Goal: Information Seeking & Learning: Learn about a topic

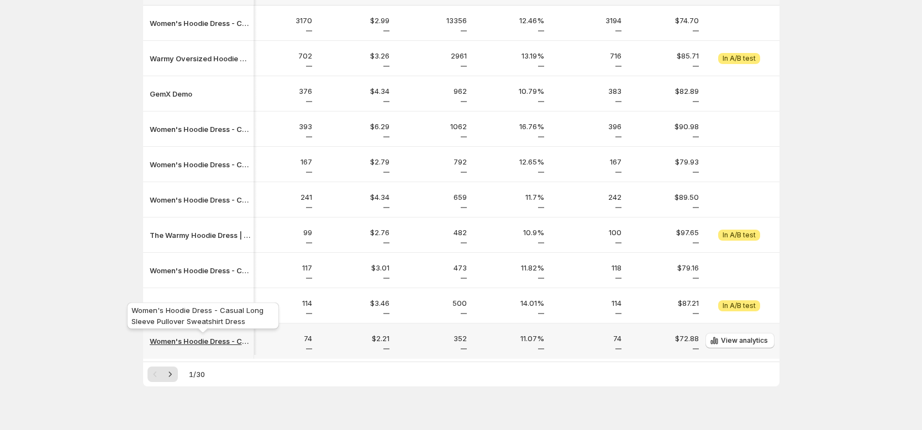
scroll to position [150, 0]
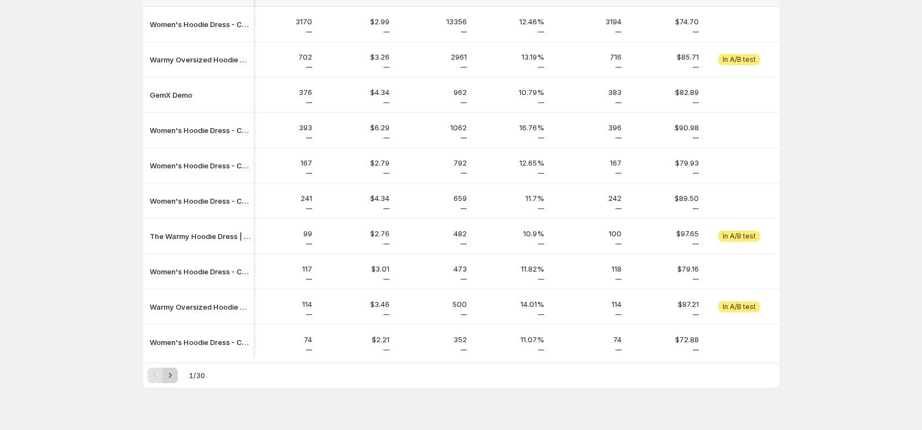
click at [171, 377] on icon "Next" at bounding box center [170, 375] width 11 height 11
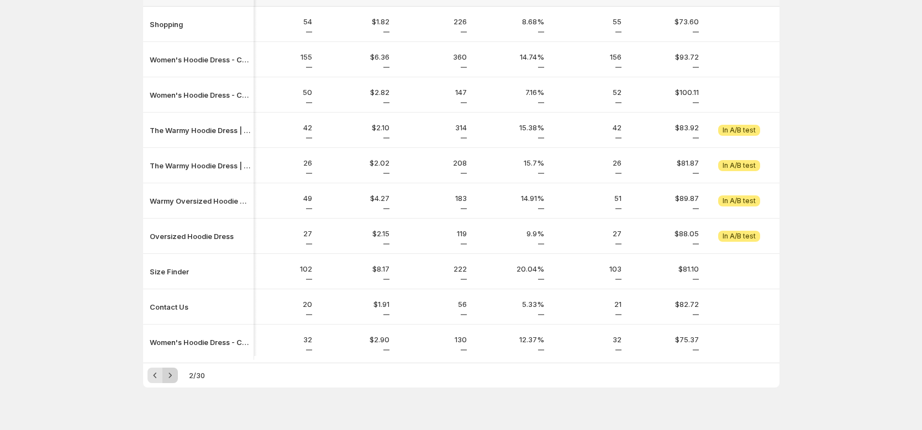
click at [172, 381] on icon "Next" at bounding box center [170, 375] width 11 height 11
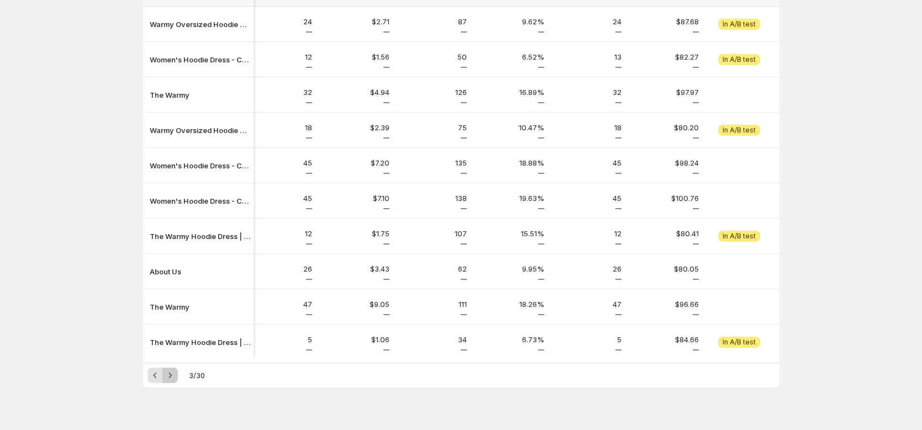
click at [173, 381] on icon "Next" at bounding box center [170, 375] width 11 height 11
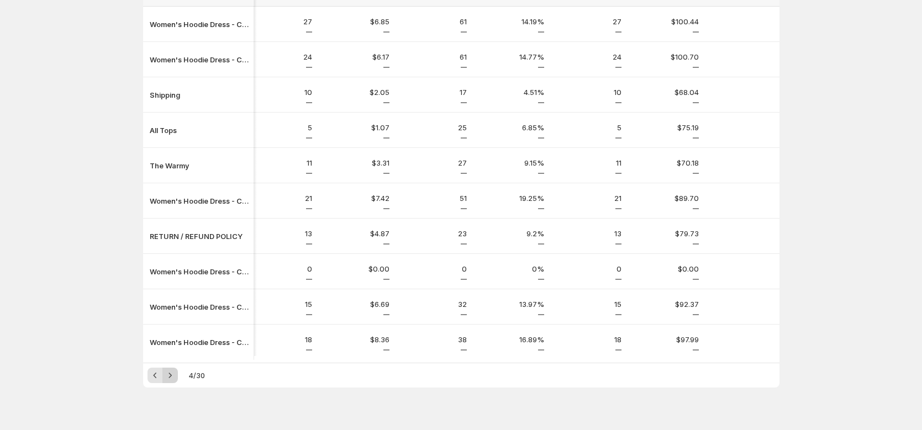
click at [175, 381] on icon "Next" at bounding box center [170, 375] width 11 height 11
click at [159, 381] on icon "Previous" at bounding box center [155, 375] width 11 height 11
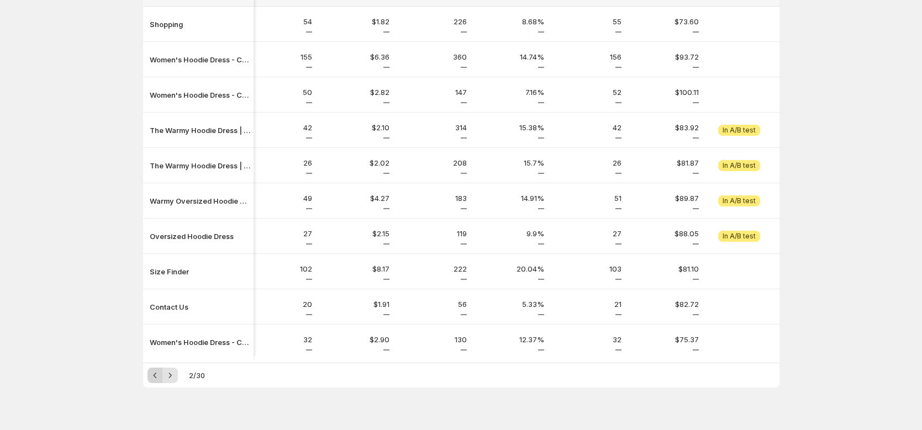
click at [159, 381] on icon "Previous" at bounding box center [155, 375] width 11 height 11
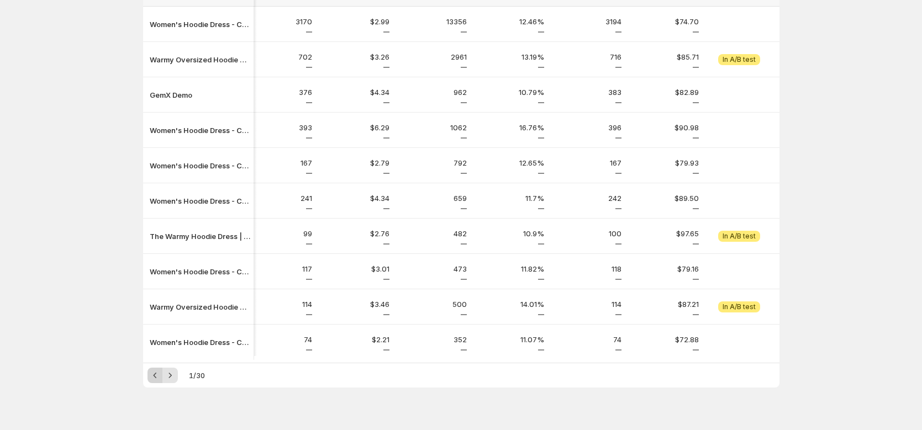
click at [159, 381] on div "Pagination" at bounding box center [155, 375] width 15 height 15
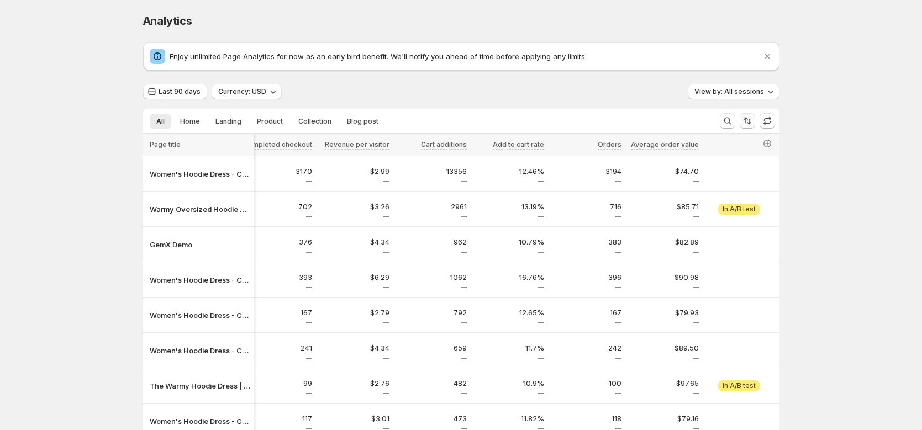
click at [751, 121] on icon "Sort the results" at bounding box center [747, 120] width 11 height 11
click at [901, 193] on div "Analytics. This page is ready Analytics Enjoy unlimited Page Analytics for now …" at bounding box center [461, 298] width 922 height 597
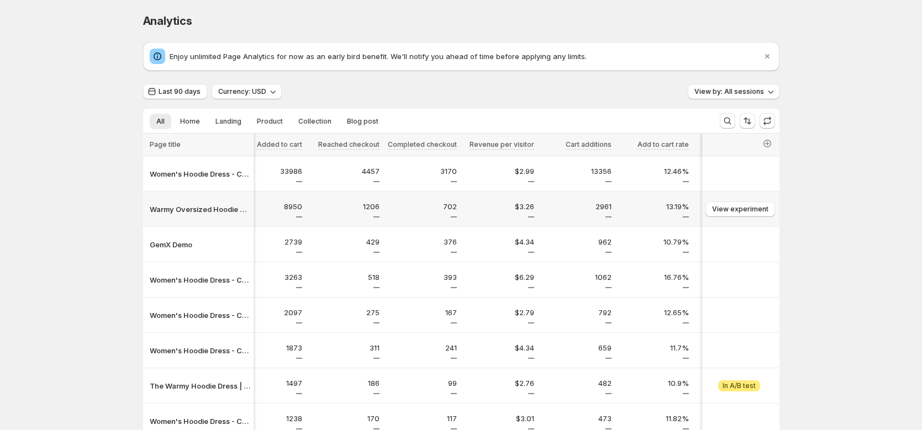
scroll to position [0, 636]
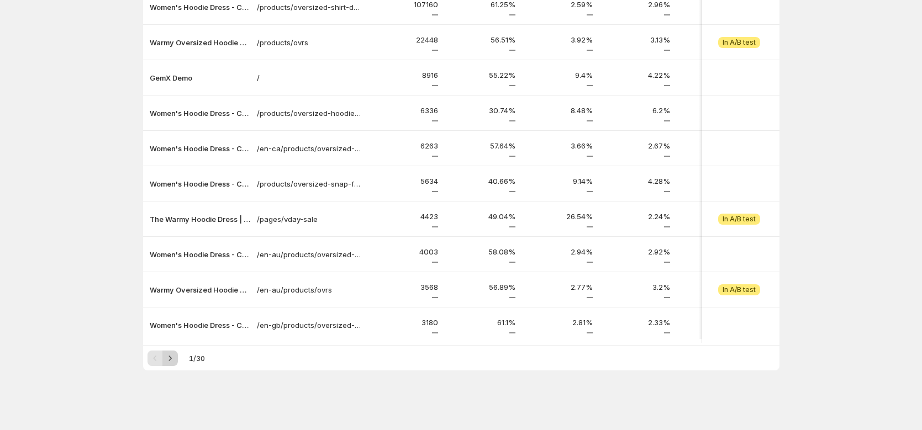
click at [175, 361] on icon "Next" at bounding box center [170, 358] width 11 height 11
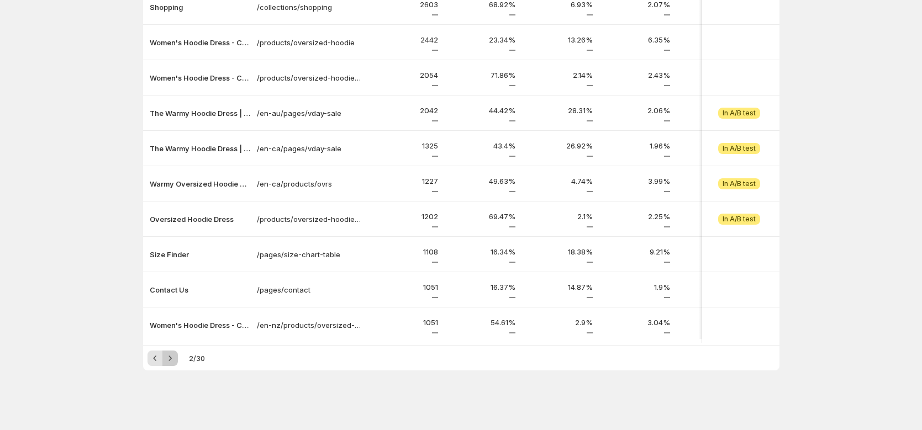
click at [175, 361] on icon "Next" at bounding box center [170, 358] width 11 height 11
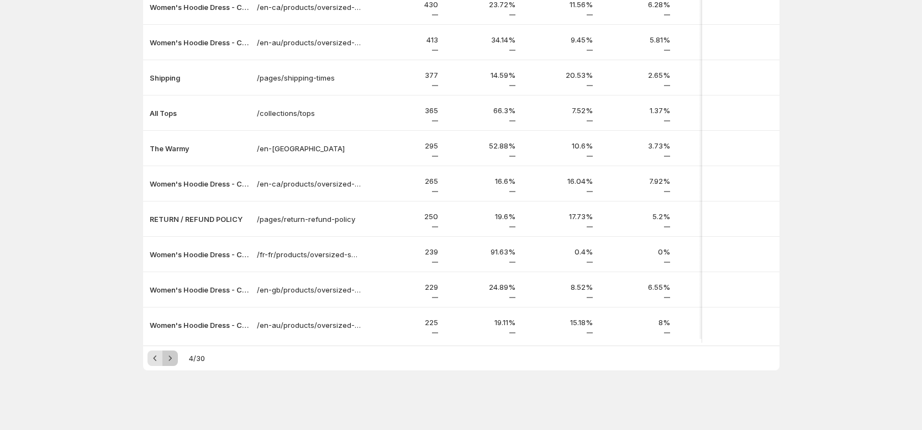
click at [175, 361] on icon "Next" at bounding box center [170, 358] width 11 height 11
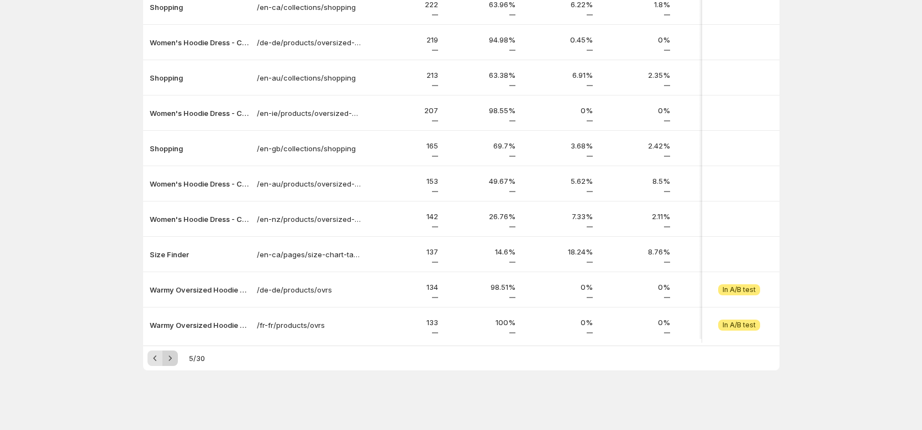
click at [175, 361] on icon "Next" at bounding box center [170, 358] width 11 height 11
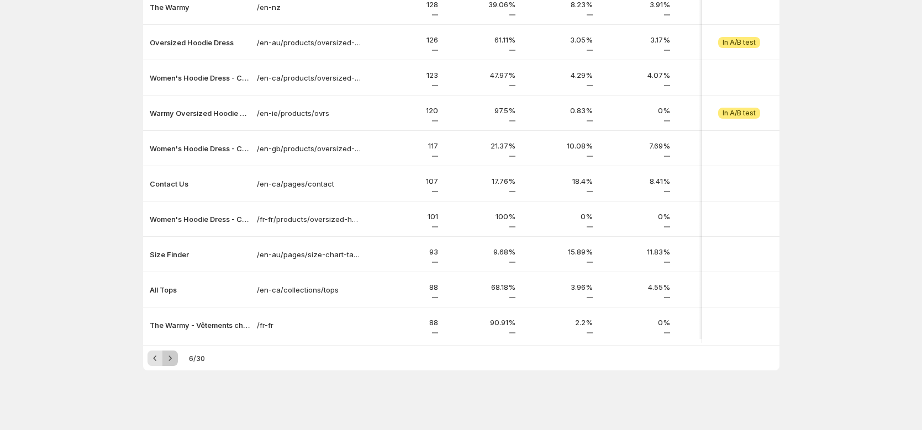
click at [175, 361] on icon "Next" at bounding box center [170, 358] width 11 height 11
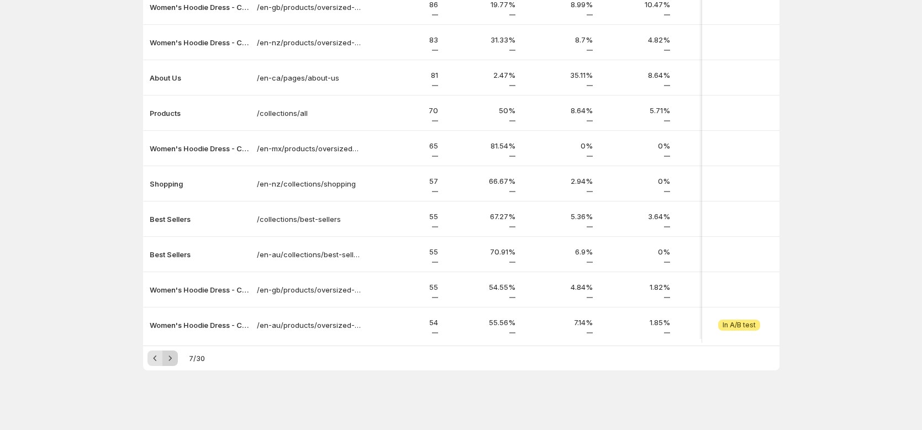
click at [175, 361] on icon "Next" at bounding box center [170, 358] width 11 height 11
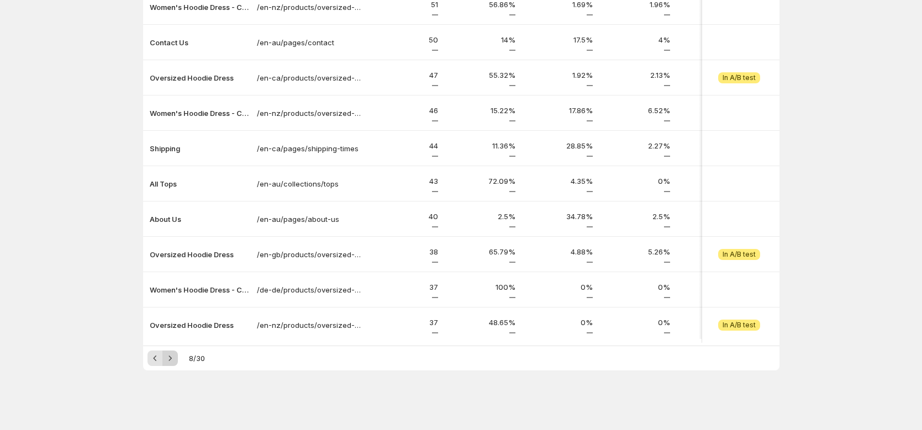
click at [175, 361] on icon "Next" at bounding box center [170, 358] width 11 height 11
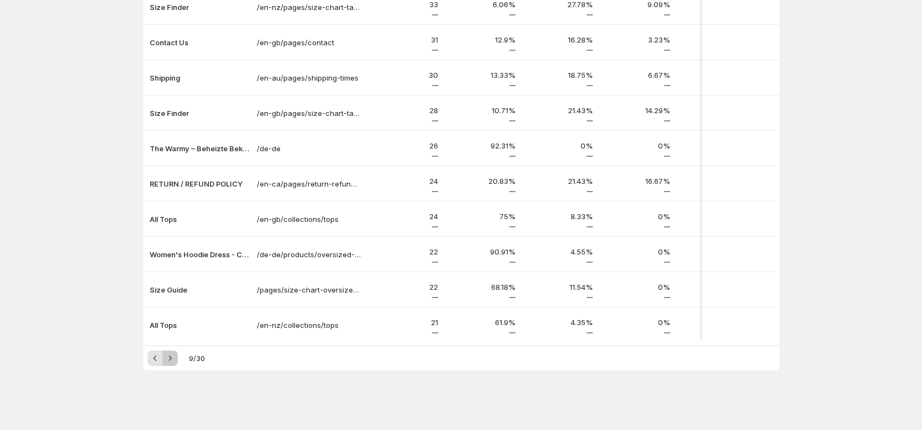
click at [175, 361] on icon "Next" at bounding box center [170, 358] width 11 height 11
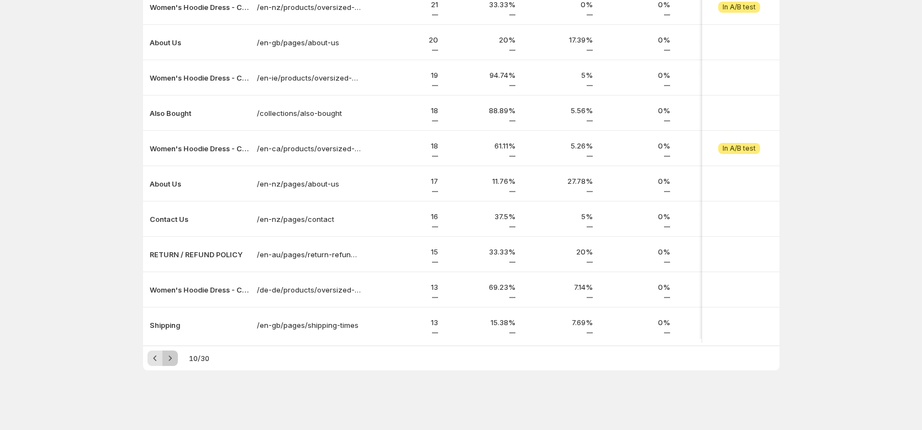
click at [175, 361] on icon "Next" at bounding box center [170, 358] width 11 height 11
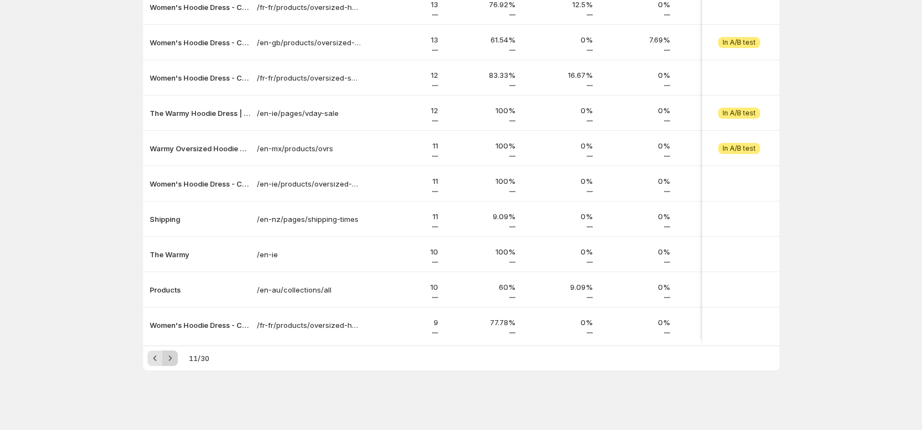
click at [175, 361] on icon "Next" at bounding box center [170, 358] width 11 height 11
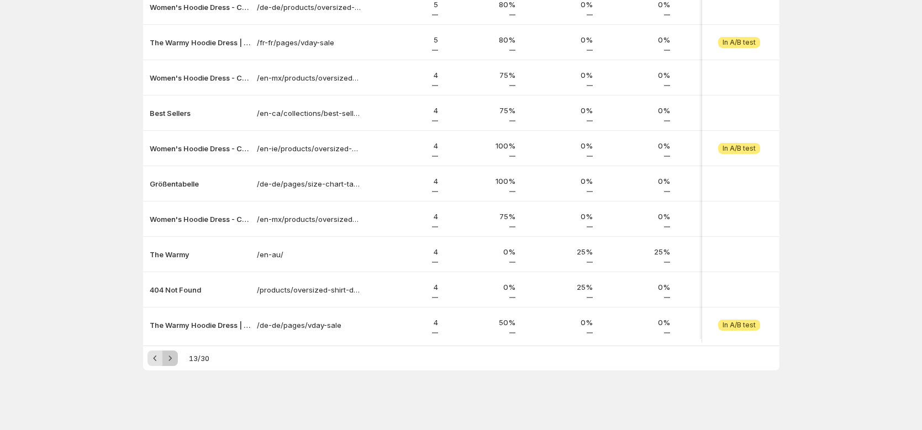
click at [175, 361] on icon "Next" at bounding box center [170, 358] width 11 height 11
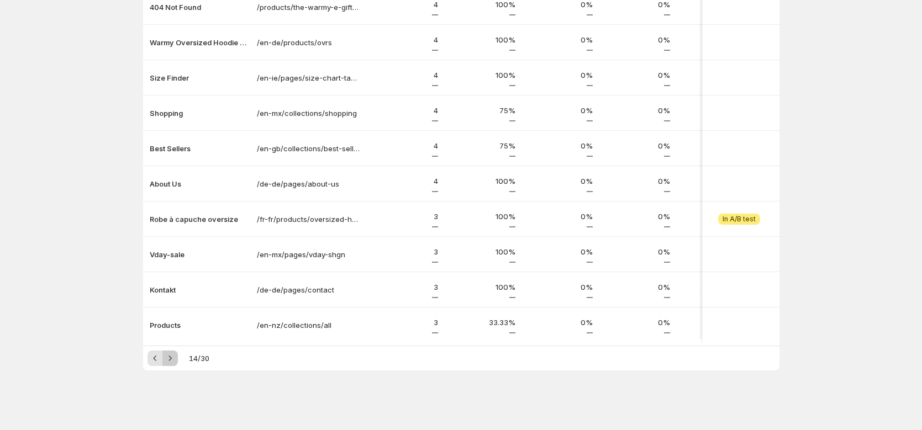
click at [175, 361] on icon "Next" at bounding box center [170, 358] width 11 height 11
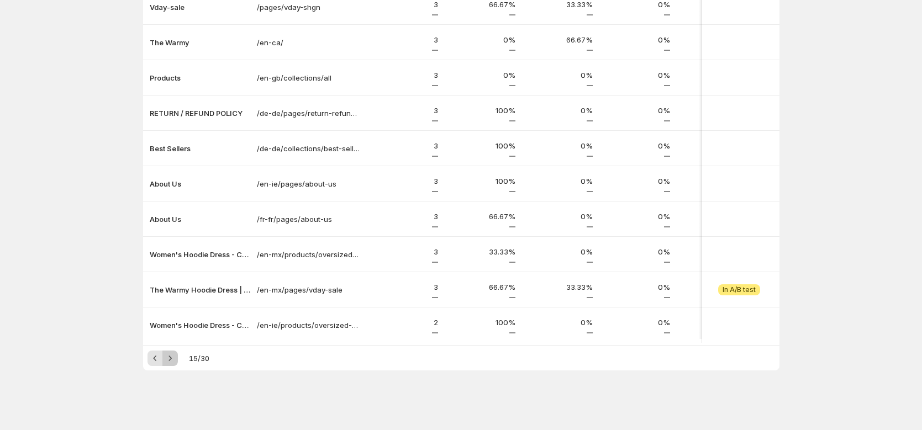
click at [175, 361] on icon "Next" at bounding box center [170, 358] width 11 height 11
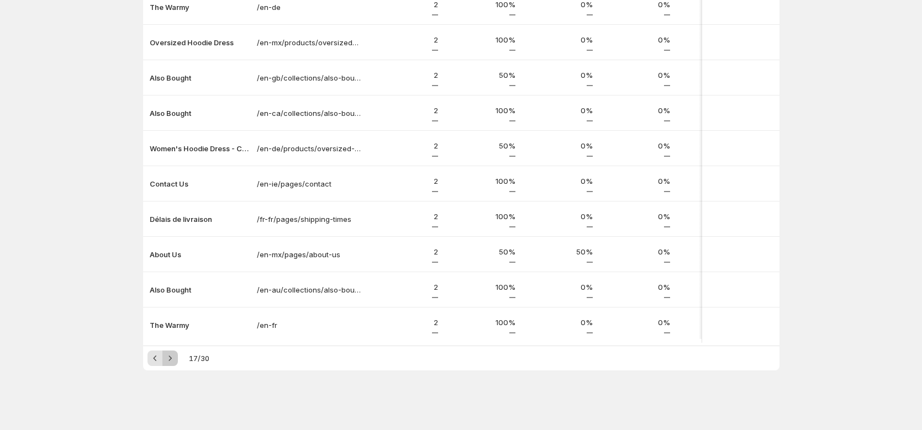
click at [175, 361] on icon "Next" at bounding box center [170, 358] width 11 height 11
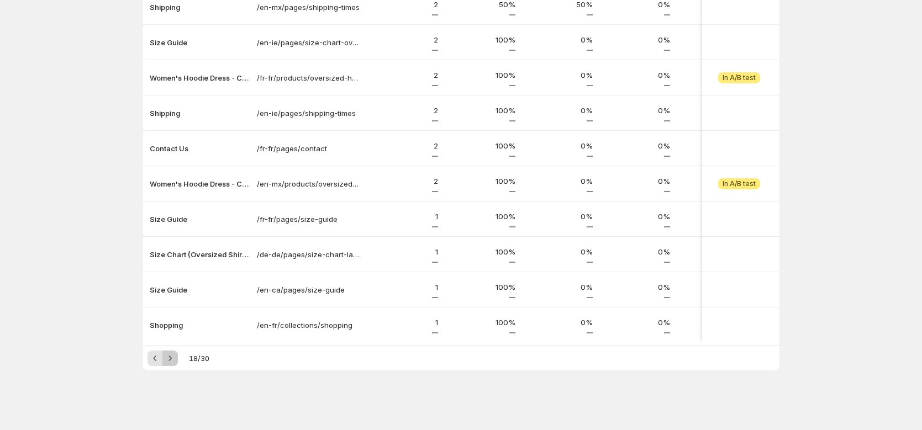
click at [175, 361] on icon "Next" at bounding box center [170, 358] width 11 height 11
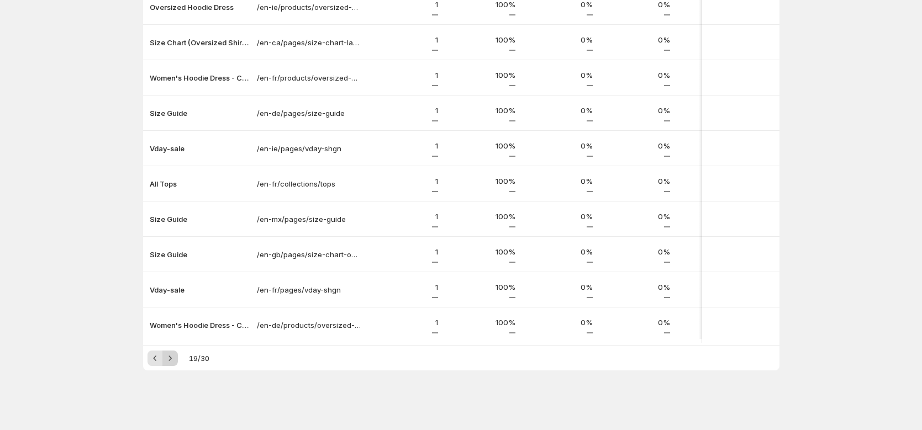
click at [175, 361] on icon "Next" at bounding box center [170, 358] width 11 height 11
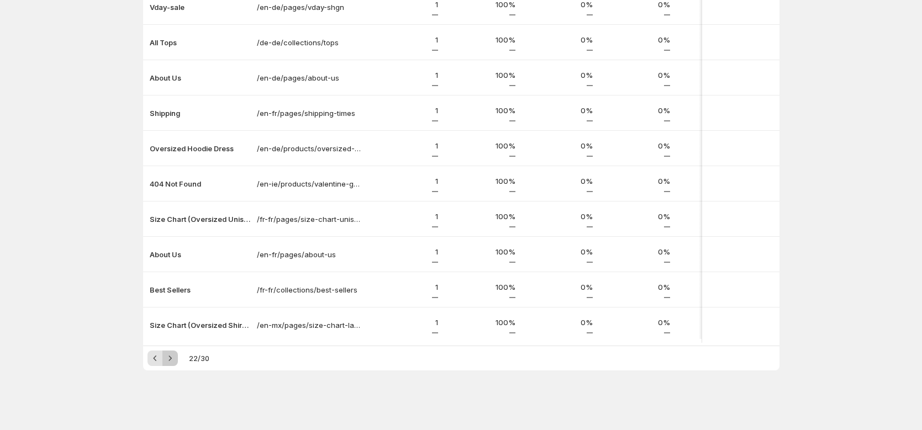
click at [175, 361] on icon "Next" at bounding box center [170, 358] width 11 height 11
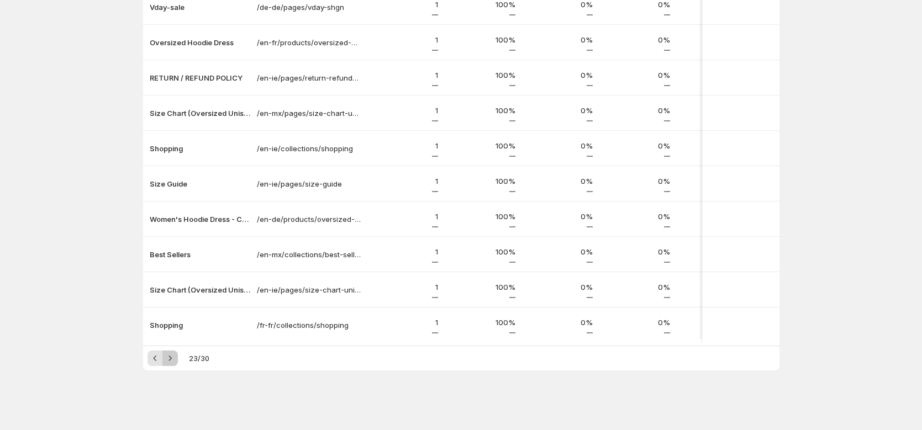
click at [175, 361] on icon "Next" at bounding box center [170, 358] width 11 height 11
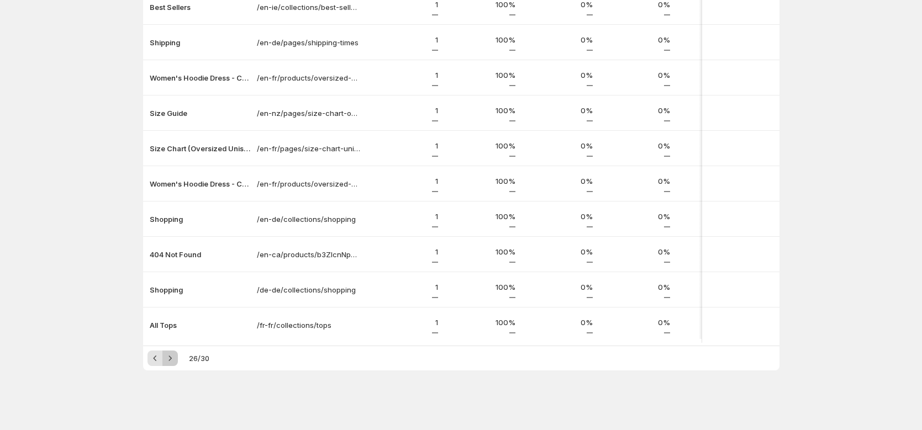
click at [175, 361] on icon "Next" at bounding box center [170, 358] width 11 height 11
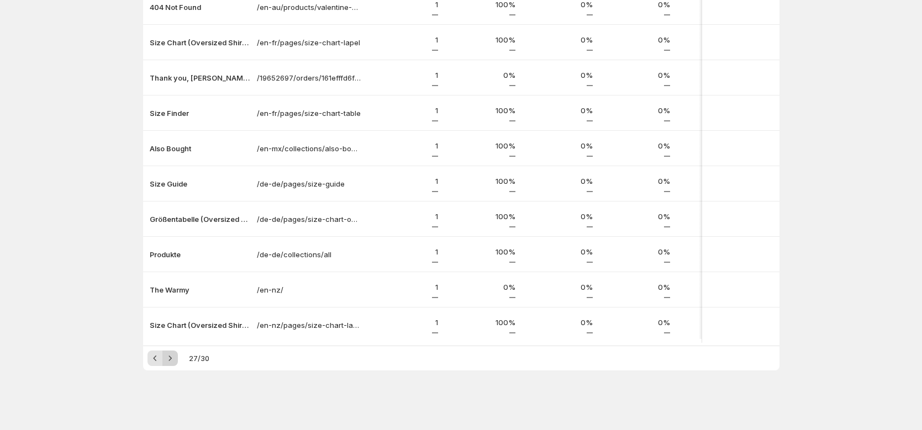
click at [175, 361] on icon "Next" at bounding box center [170, 358] width 11 height 11
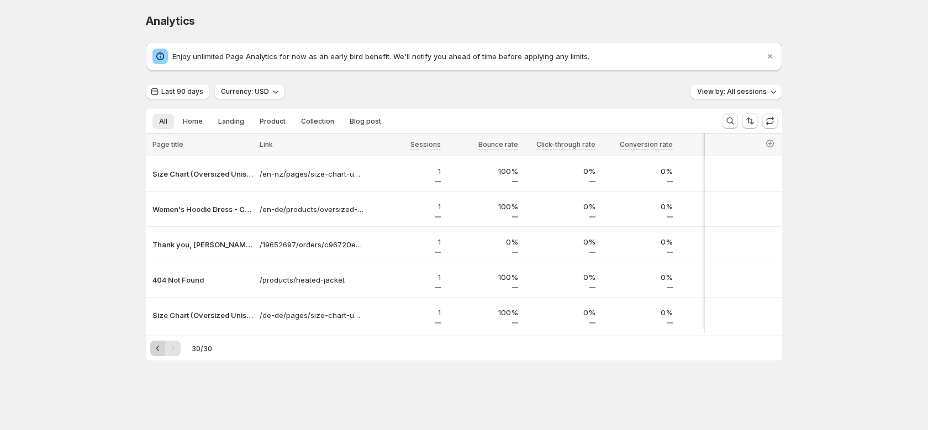
click at [157, 351] on icon "Previous" at bounding box center [157, 349] width 3 height 6
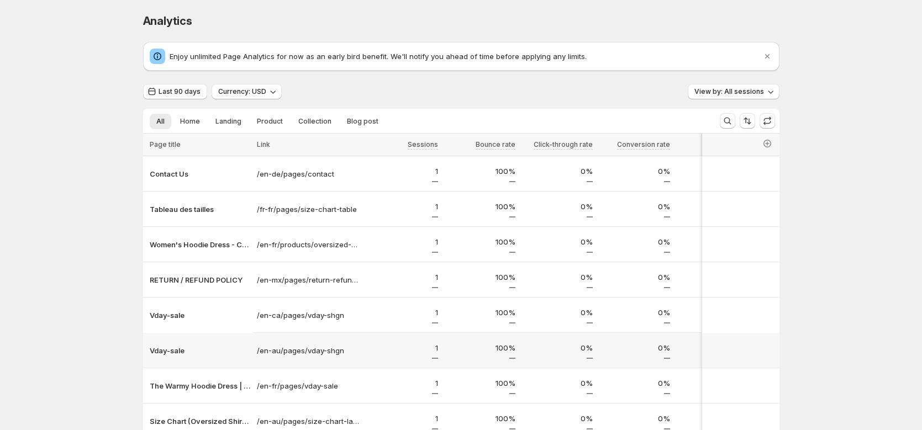
click at [157, 354] on p "Vday-sale" at bounding box center [200, 350] width 101 height 11
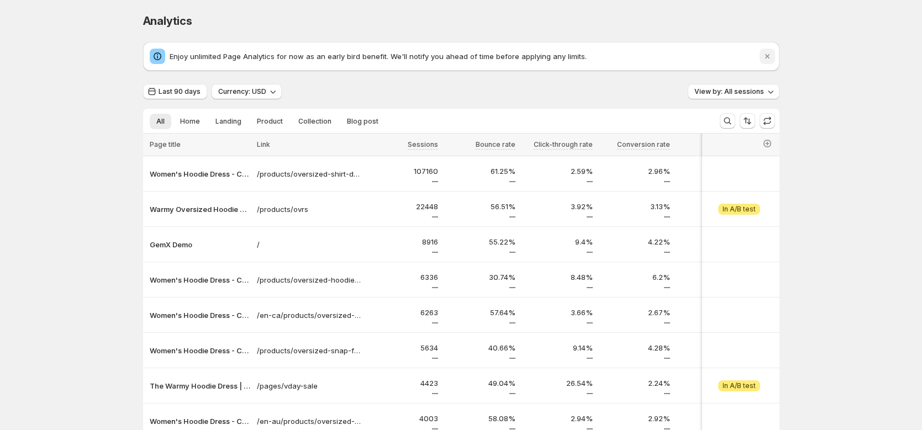
click at [772, 49] on button "Dismiss notification" at bounding box center [767, 56] width 15 height 15
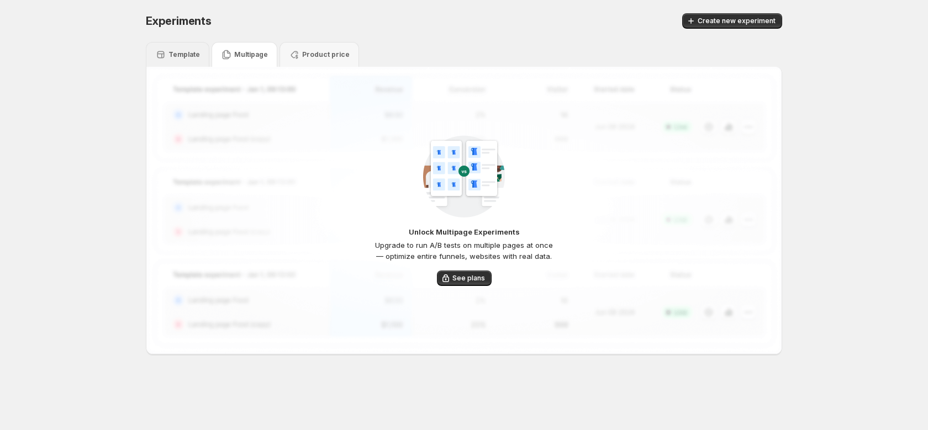
click at [177, 50] on p "Template" at bounding box center [184, 54] width 31 height 9
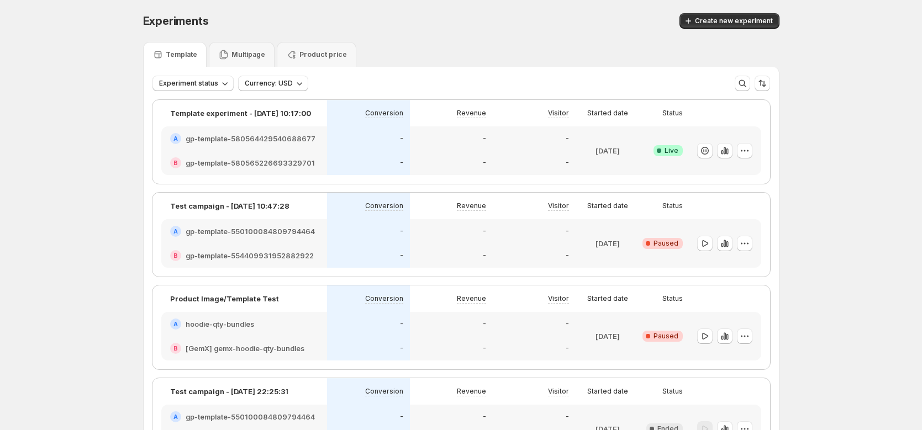
click at [261, 57] on p "Multipage" at bounding box center [248, 54] width 34 height 9
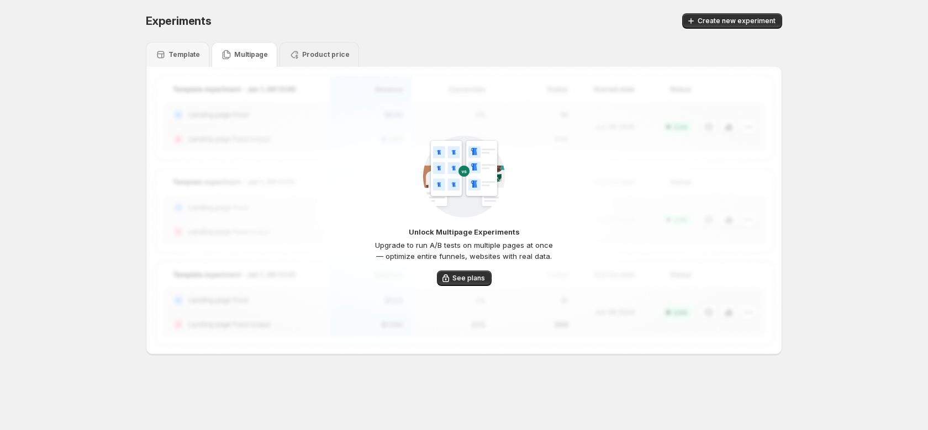
click at [325, 54] on p "Product price" at bounding box center [326, 54] width 48 height 9
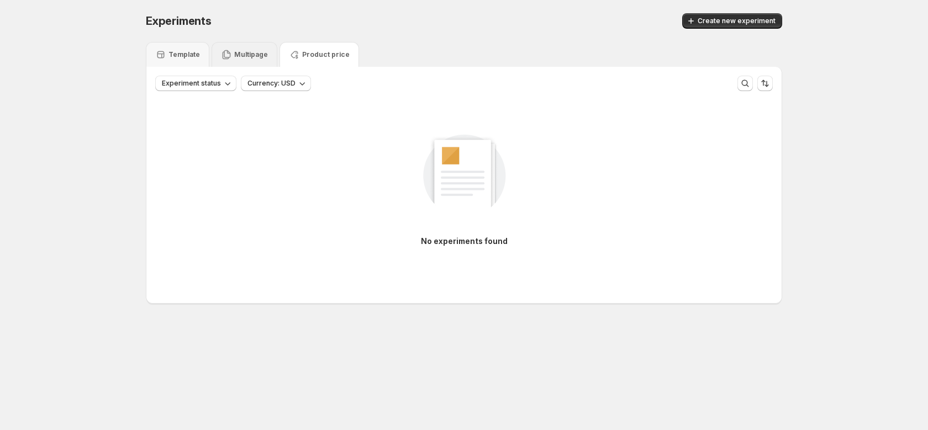
click at [225, 57] on icon at bounding box center [226, 54] width 11 height 11
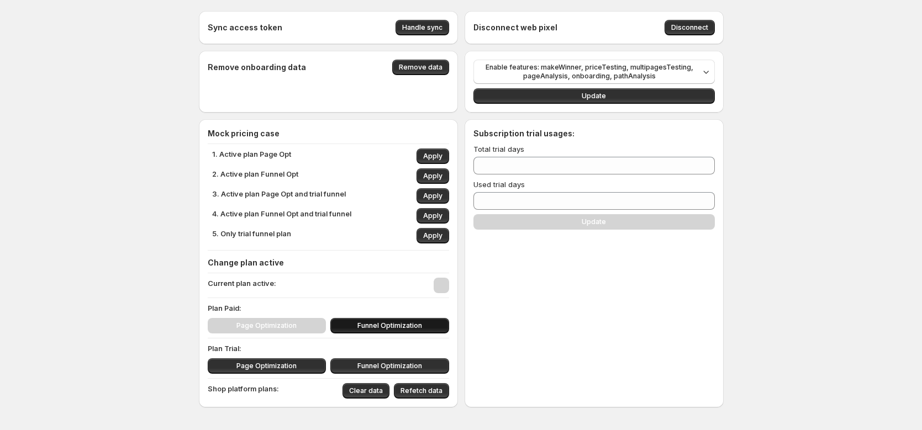
click at [408, 326] on span "Funnel Optimization" at bounding box center [389, 326] width 65 height 9
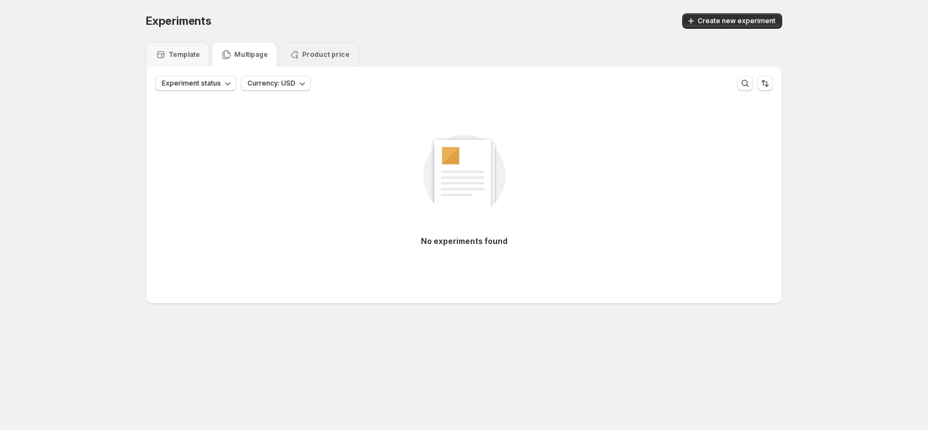
click at [303, 49] on div "Product price" at bounding box center [319, 54] width 61 height 11
click at [244, 51] on p "Multipage" at bounding box center [251, 54] width 34 height 9
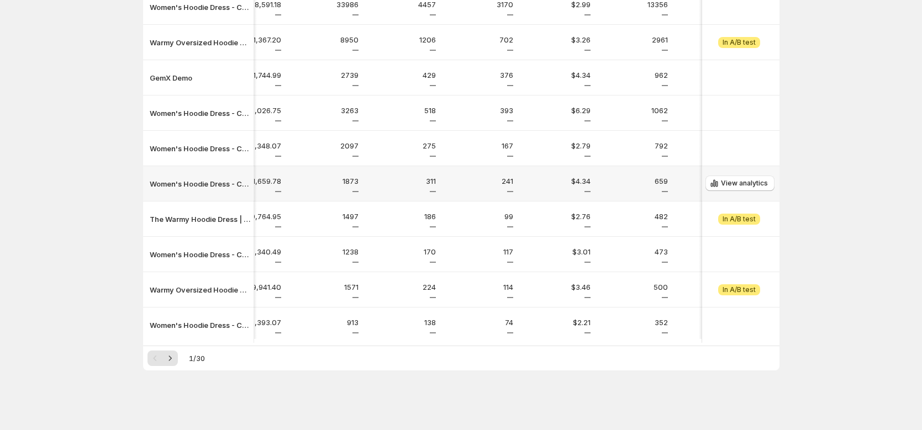
scroll to position [0, 639]
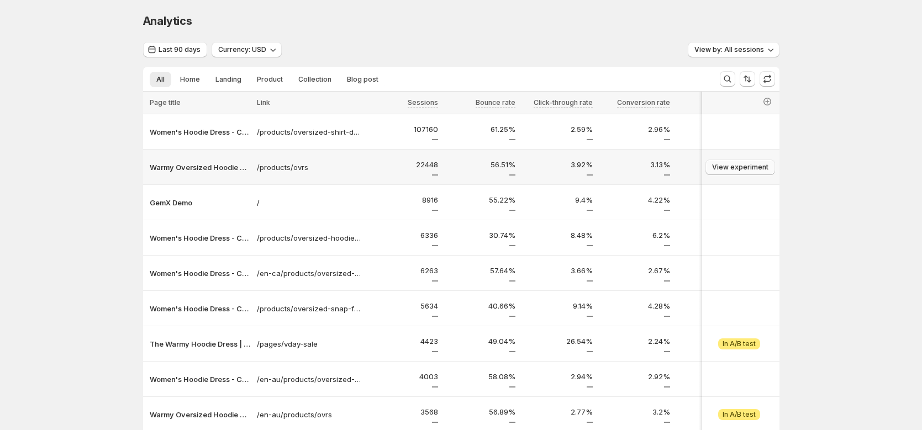
click at [761, 169] on span "View experiment" at bounding box center [740, 167] width 56 height 9
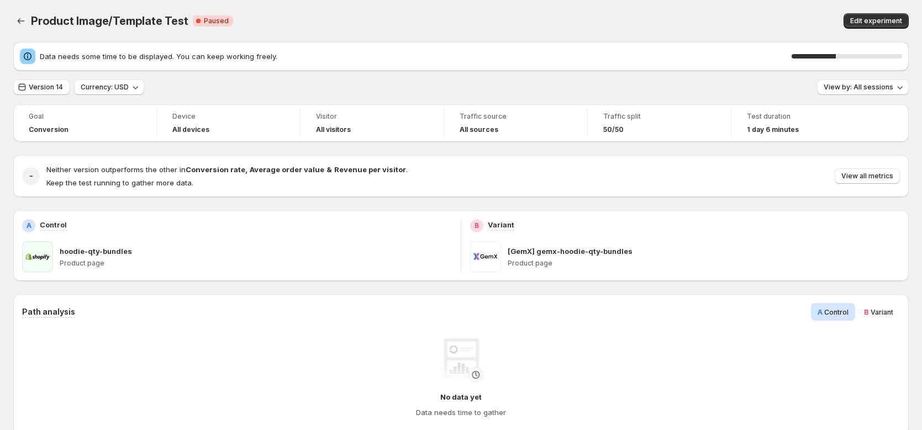
click at [887, 317] on span "B Variant" at bounding box center [878, 312] width 29 height 11
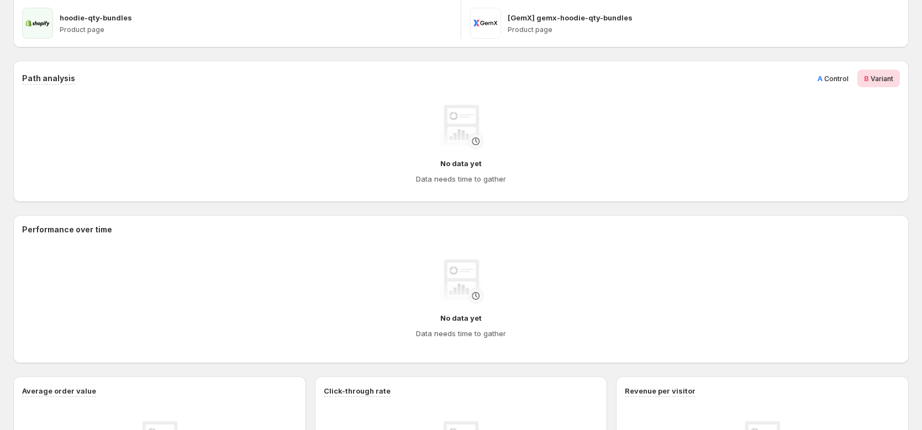
click at [849, 80] on span "Control" at bounding box center [836, 79] width 24 height 8
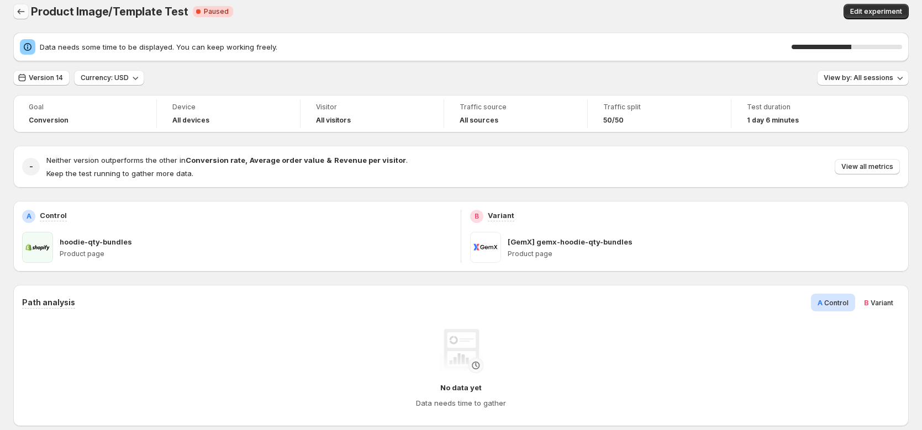
click at [25, 14] on icon "Back" at bounding box center [20, 11] width 11 height 11
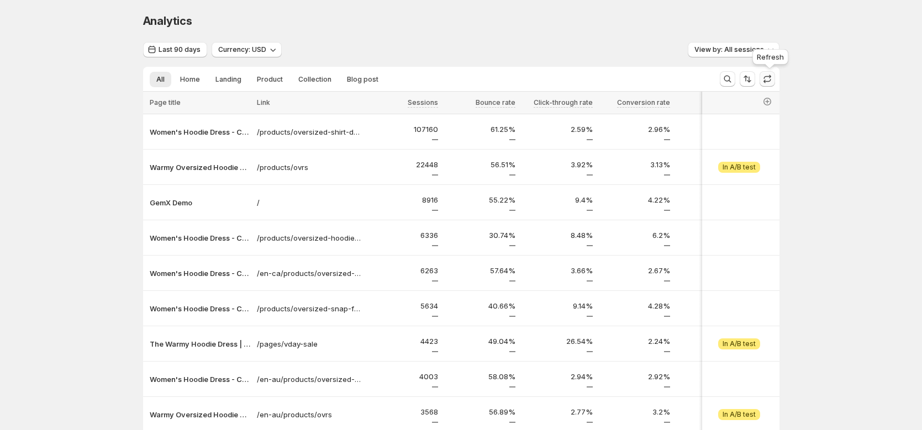
click at [767, 80] on icon "button" at bounding box center [767, 78] width 11 height 11
click at [731, 81] on icon "Search and filter results" at bounding box center [727, 78] width 11 height 11
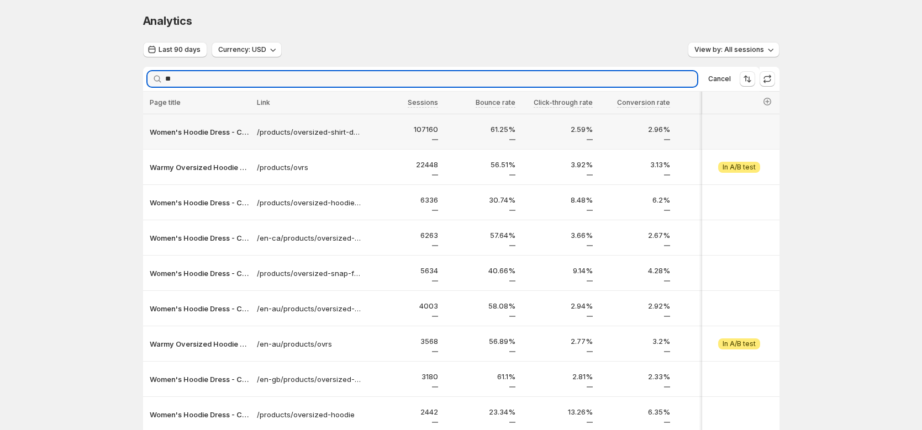
type input "*"
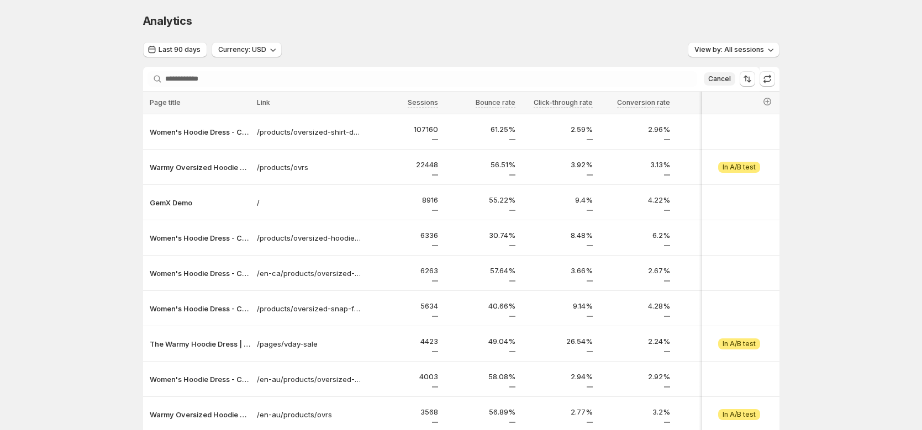
click at [720, 81] on span "Cancel" at bounding box center [719, 79] width 23 height 9
click at [262, 54] on span "Currency: USD" at bounding box center [242, 49] width 48 height 9
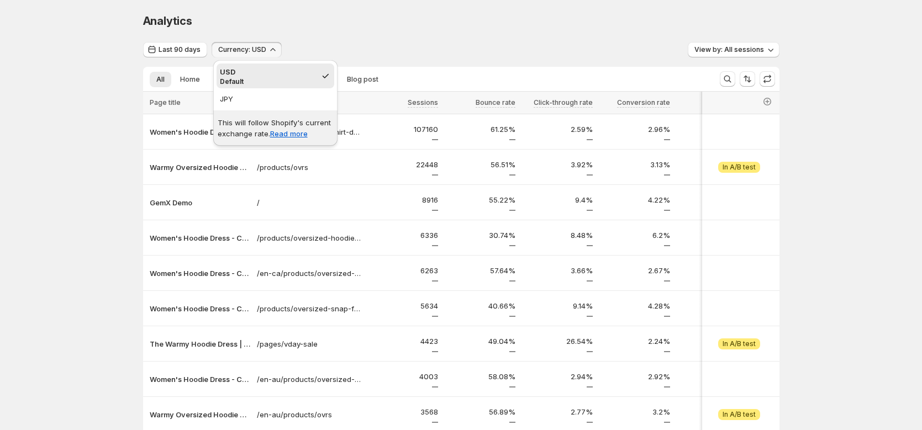
click at [267, 48] on button "Currency: USD" at bounding box center [247, 49] width 70 height 15
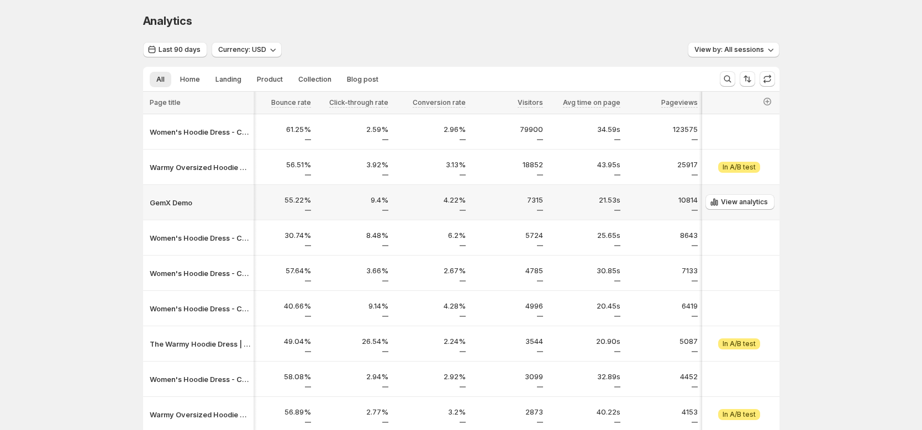
scroll to position [0, 205]
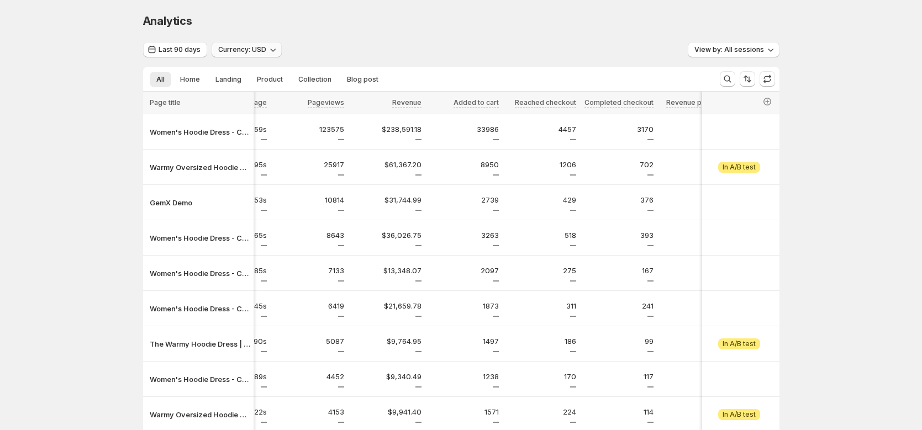
click at [267, 52] on icon "button" at bounding box center [272, 49] width 11 height 11
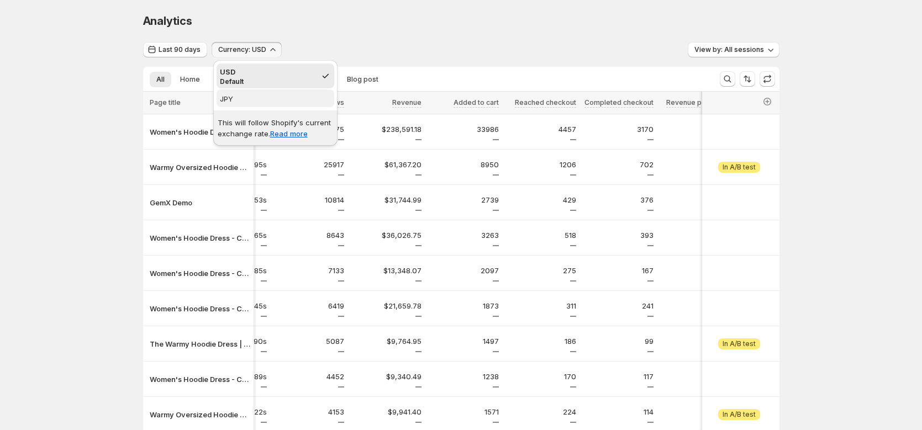
click at [264, 101] on span "JPY" at bounding box center [275, 98] width 111 height 11
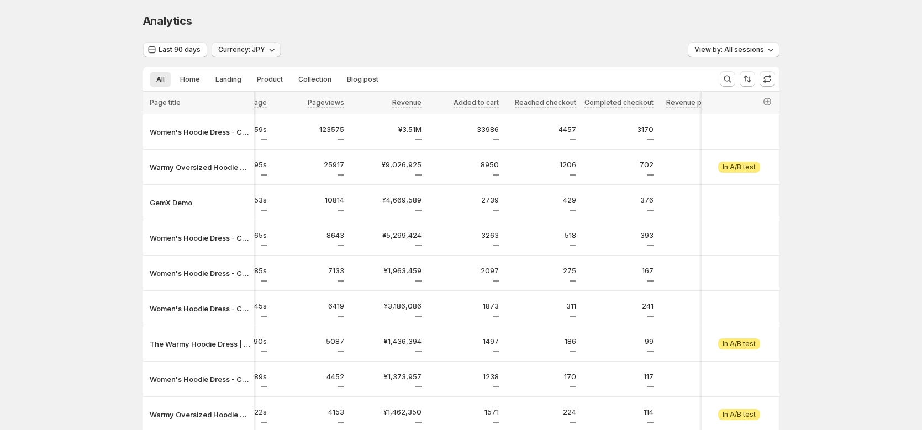
click at [261, 50] on span "Currency: JPY" at bounding box center [241, 49] width 47 height 9
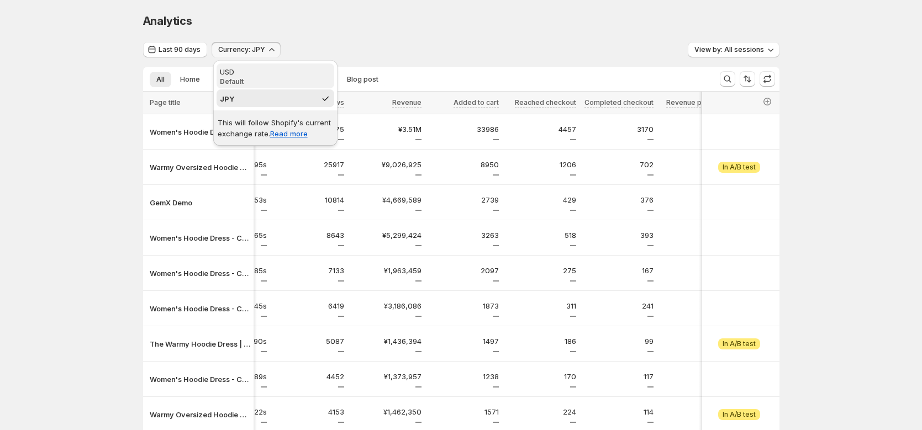
click at [252, 73] on div "USD" at bounding box center [275, 71] width 111 height 11
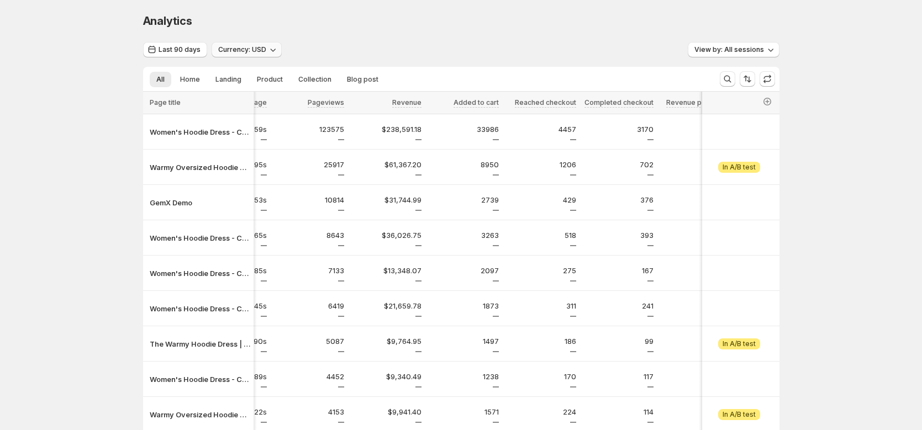
click at [257, 55] on button "Currency: USD" at bounding box center [247, 49] width 70 height 15
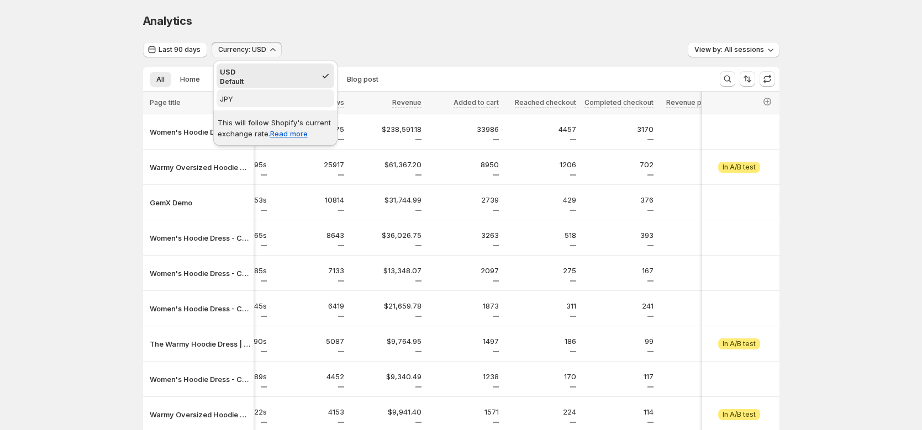
click at [242, 96] on span "JPY" at bounding box center [275, 98] width 111 height 11
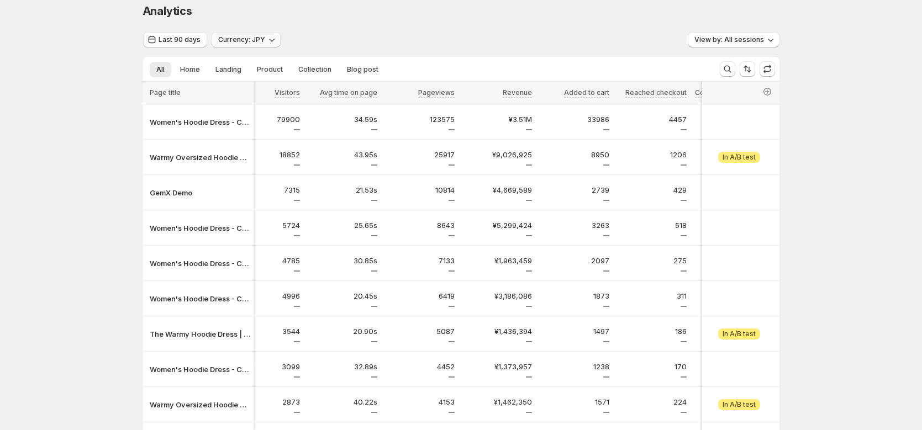
click at [259, 34] on button "Currency: JPY" at bounding box center [246, 39] width 69 height 15
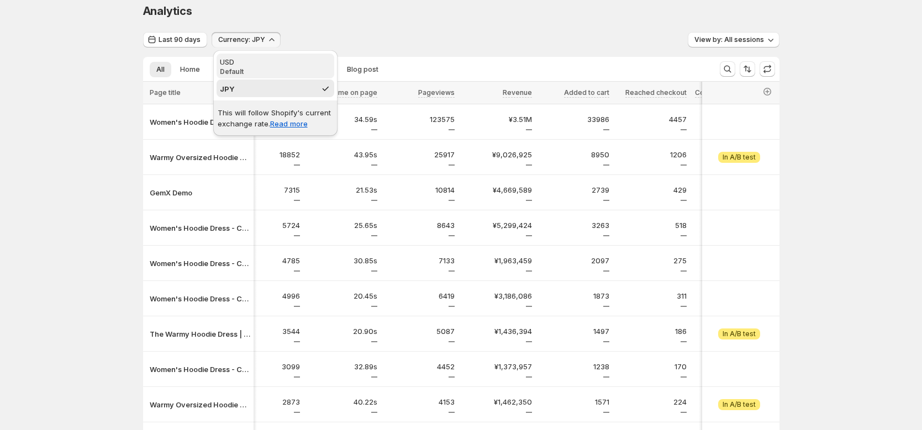
click at [251, 64] on div "USD" at bounding box center [275, 61] width 111 height 11
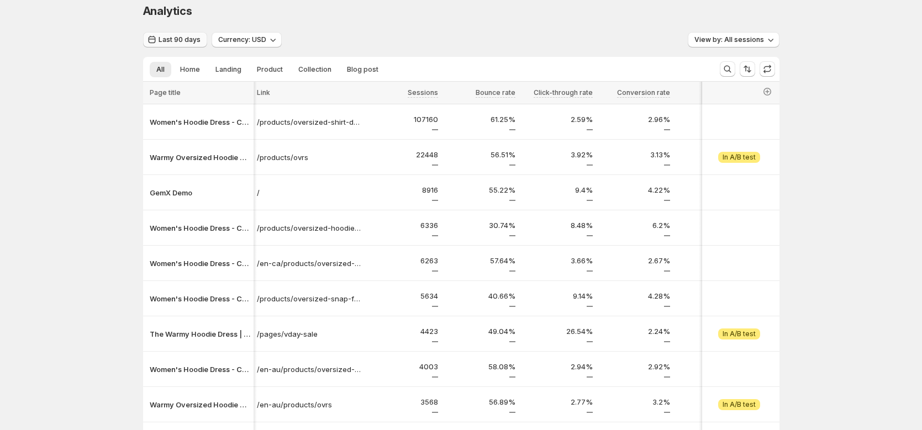
click at [178, 40] on span "Last 90 days" at bounding box center [180, 39] width 42 height 9
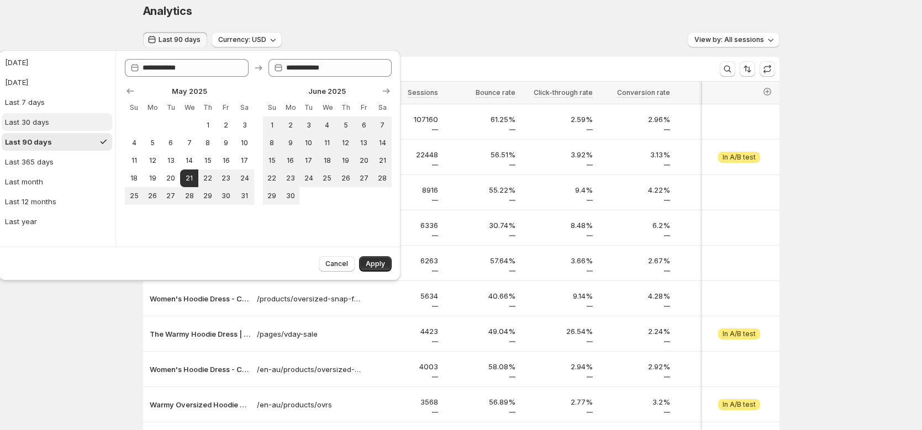
click at [40, 122] on div "Last 30 days" at bounding box center [27, 122] width 44 height 11
type input "**********"
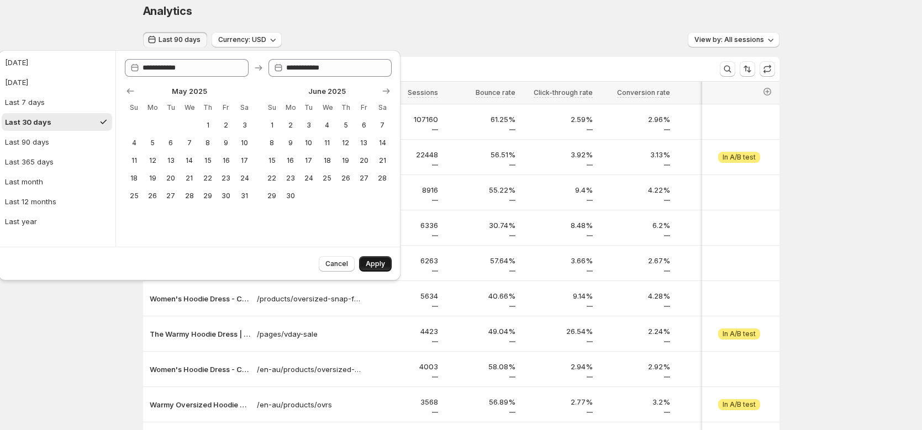
click at [381, 262] on span "Apply" at bounding box center [375, 264] width 19 height 9
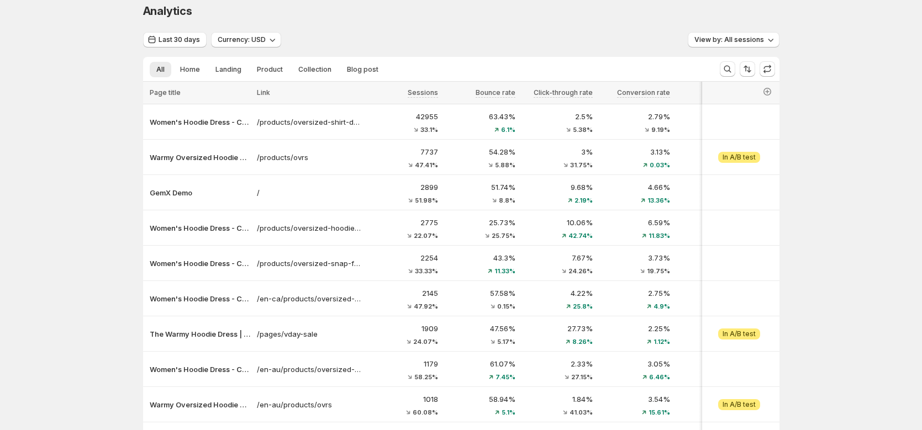
click at [170, 28] on div "Analytics. This page is ready Analytics" at bounding box center [461, 11] width 636 height 42
click at [172, 35] on span "Last 30 days" at bounding box center [179, 39] width 41 height 9
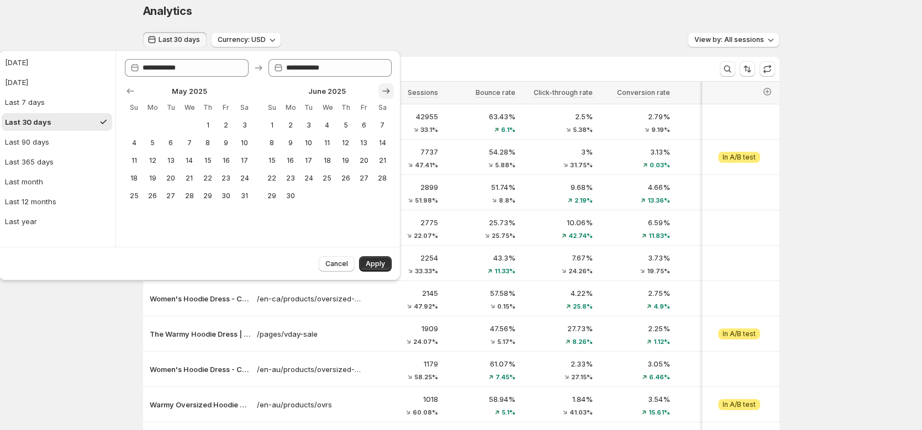
click at [383, 86] on icon "Show next month, July 2025" at bounding box center [386, 91] width 11 height 11
click at [384, 87] on icon "Show next month, August 2025" at bounding box center [386, 91] width 11 height 11
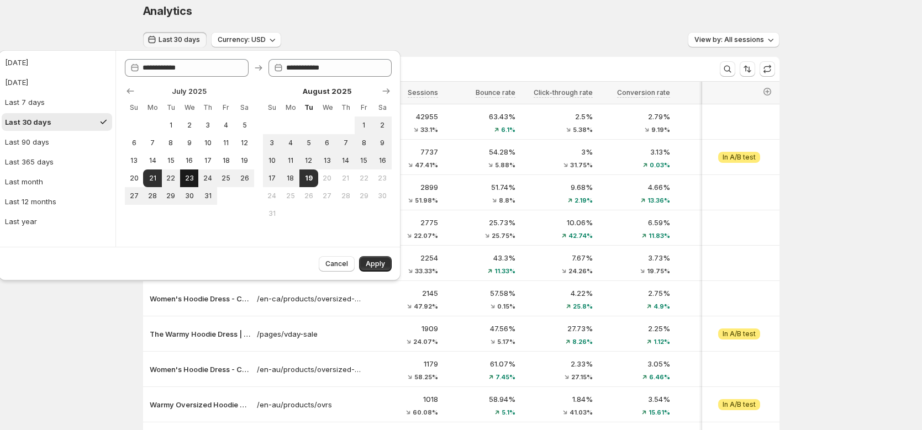
click at [188, 181] on span "23" at bounding box center [189, 178] width 9 height 9
type input "**********"
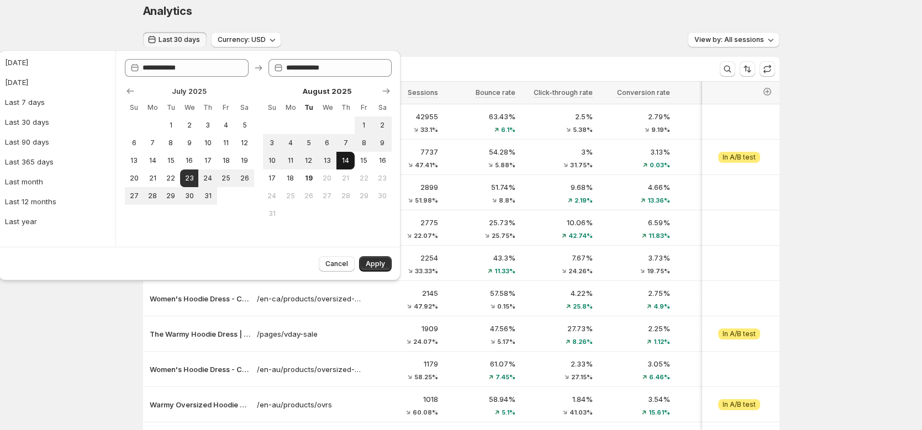
click at [345, 160] on span "14" at bounding box center [345, 160] width 9 height 9
type input "**********"
click at [382, 267] on span "Apply" at bounding box center [375, 264] width 19 height 9
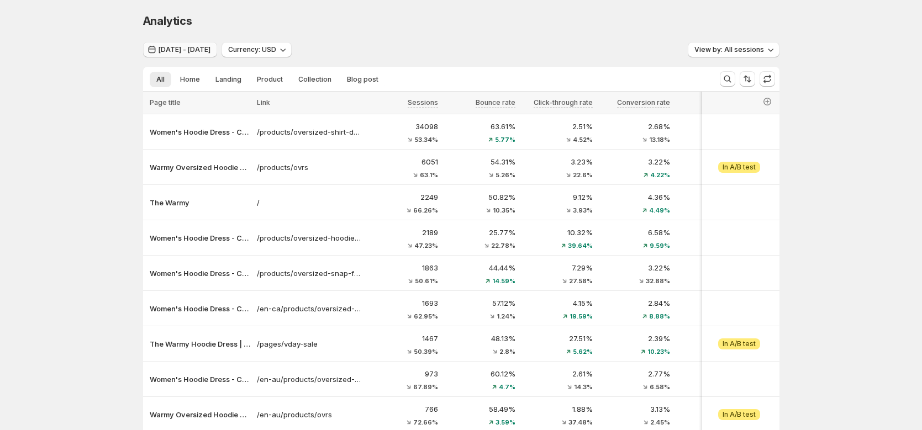
click at [210, 50] on span "[DATE] - [DATE]" at bounding box center [185, 49] width 52 height 9
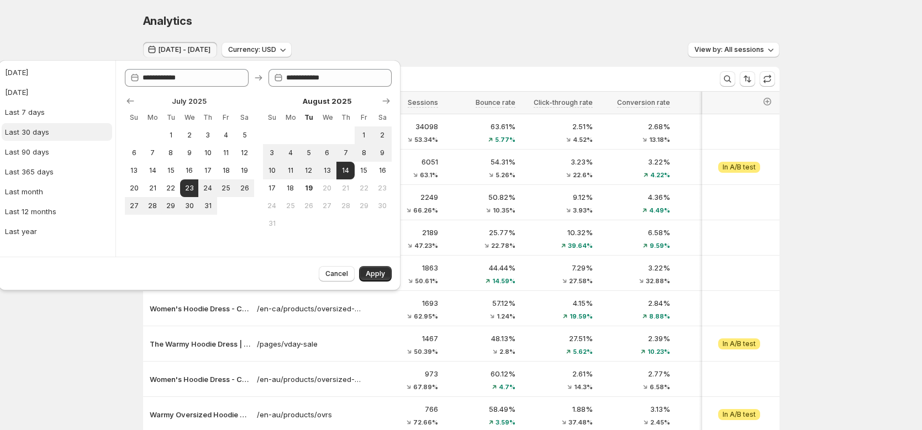
click at [59, 129] on button "Last 30 days" at bounding box center [57, 132] width 110 height 18
type input "**********"
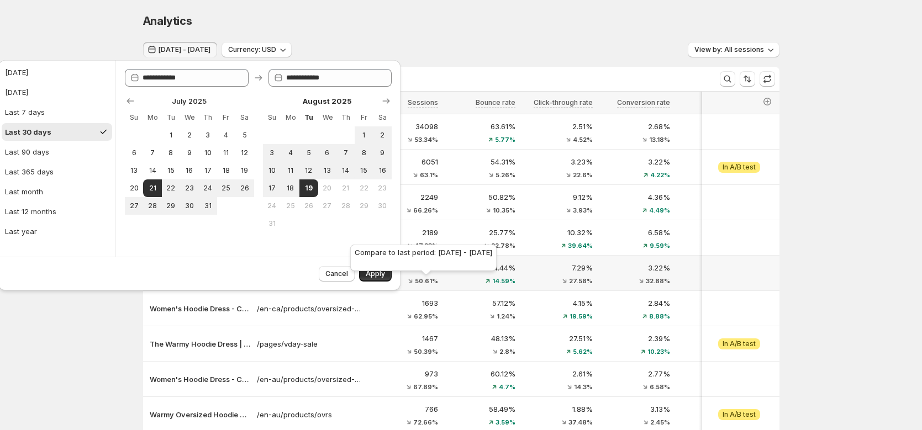
click at [362, 272] on div "Compare to last period: [DATE] - [DATE]" at bounding box center [423, 260] width 151 height 35
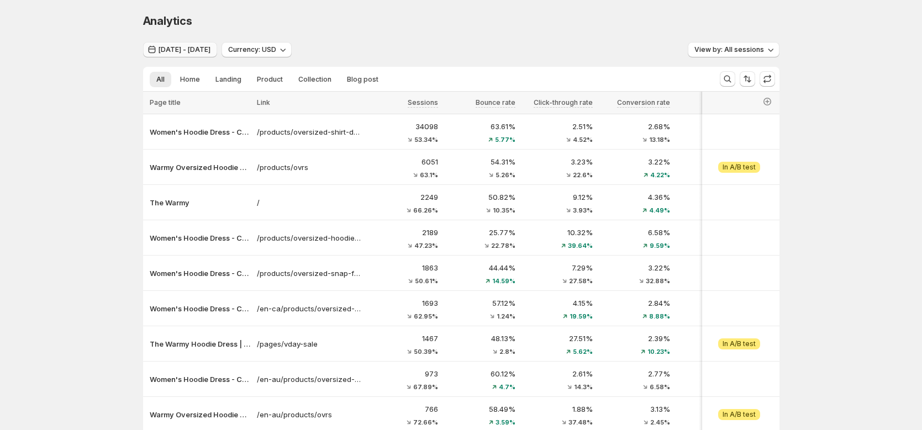
click at [192, 55] on button "[DATE] - [DATE]" at bounding box center [180, 49] width 74 height 15
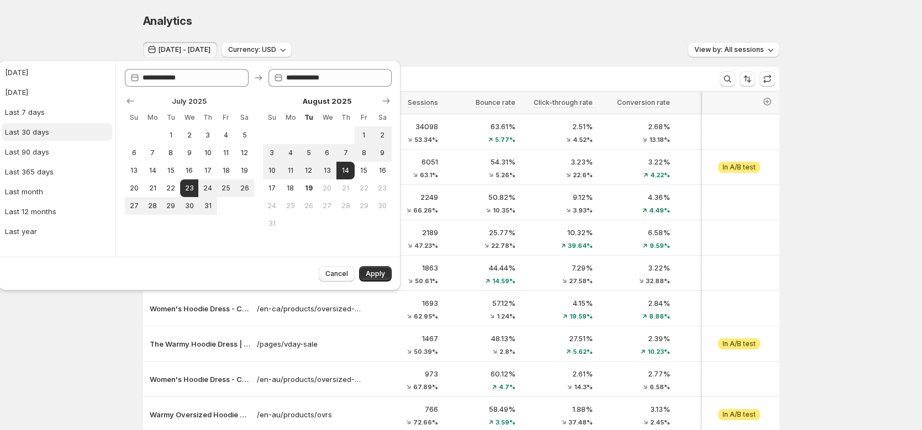
click at [47, 130] on div "Last 30 days" at bounding box center [27, 132] width 44 height 11
type input "**********"
click at [379, 276] on span "Apply" at bounding box center [375, 274] width 19 height 9
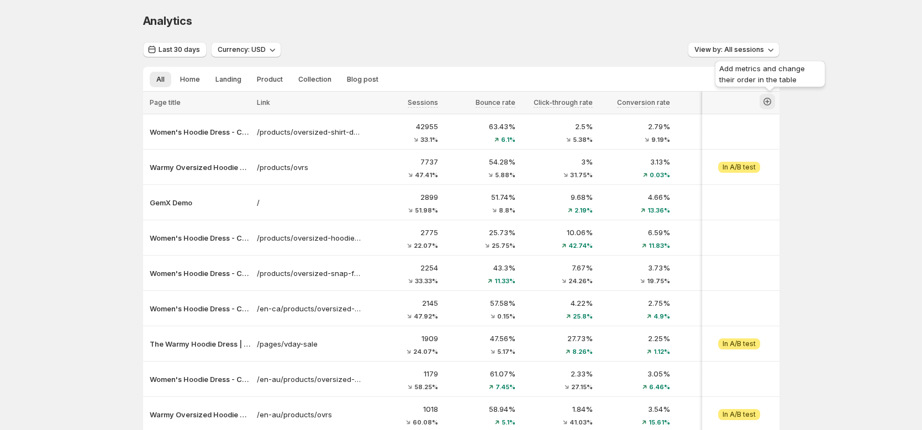
click at [770, 101] on icon "button" at bounding box center [767, 101] width 4 height 4
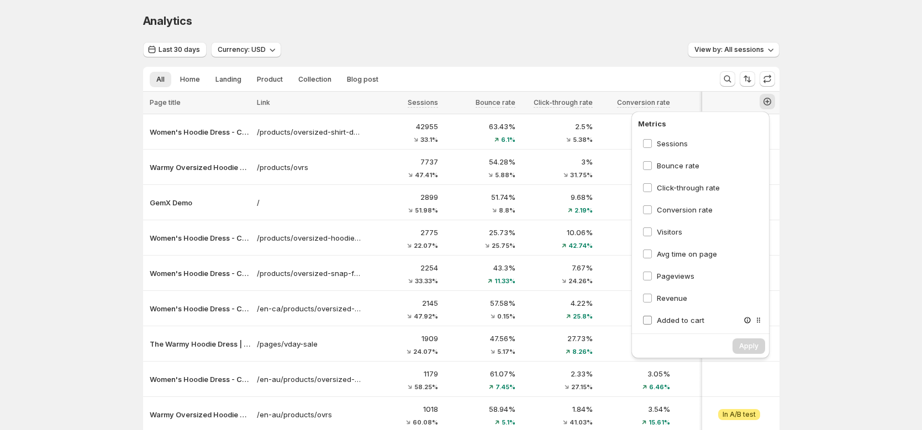
click at [667, 324] on span "Added to cart" at bounding box center [681, 320] width 48 height 9
click at [669, 302] on span "Revenue" at bounding box center [672, 298] width 30 height 9
click at [677, 272] on span "Pageviews" at bounding box center [676, 276] width 38 height 9
click at [679, 251] on span "Avg time on page" at bounding box center [687, 254] width 60 height 9
click at [678, 222] on div "Visitors" at bounding box center [703, 232] width 130 height 20
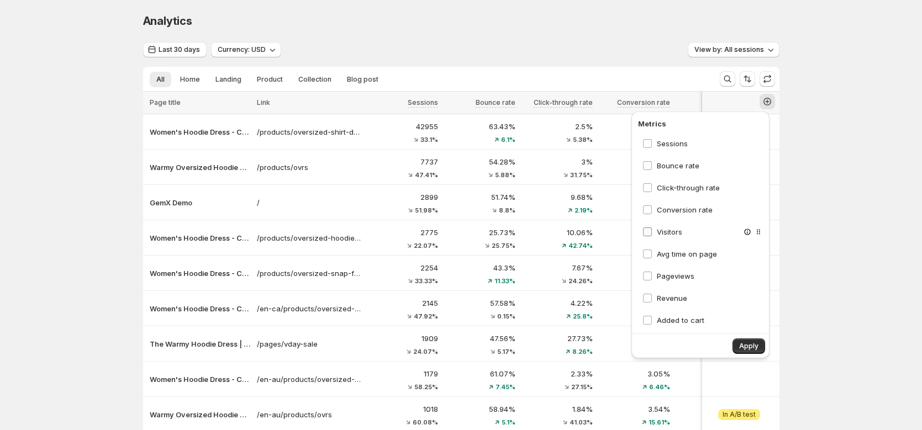
click at [672, 236] on span "Visitors" at bounding box center [669, 232] width 25 height 11
click at [678, 209] on span "Conversion rate" at bounding box center [685, 210] width 56 height 9
click at [678, 212] on span "Conversion rate" at bounding box center [685, 210] width 56 height 9
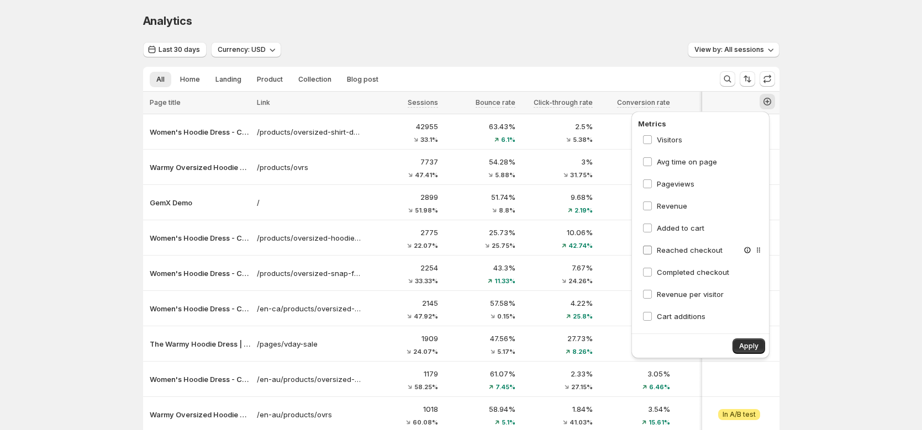
click at [689, 250] on span "Reached checkout" at bounding box center [690, 250] width 66 height 9
click at [692, 296] on span "Revenue per visitor" at bounding box center [690, 294] width 67 height 9
click at [691, 271] on span "Completed checkout" at bounding box center [693, 272] width 72 height 9
click at [688, 314] on span "Cart additions" at bounding box center [681, 316] width 49 height 9
click at [677, 273] on span "Add to cart rate" at bounding box center [684, 270] width 55 height 9
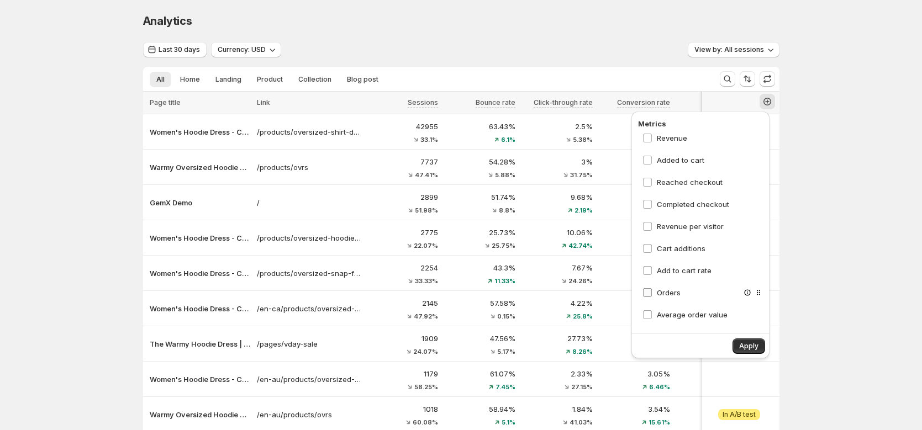
click at [672, 296] on span "Orders" at bounding box center [669, 292] width 24 height 9
click at [675, 319] on span "Average order value" at bounding box center [692, 314] width 71 height 9
click at [751, 347] on span "Apply" at bounding box center [748, 346] width 19 height 9
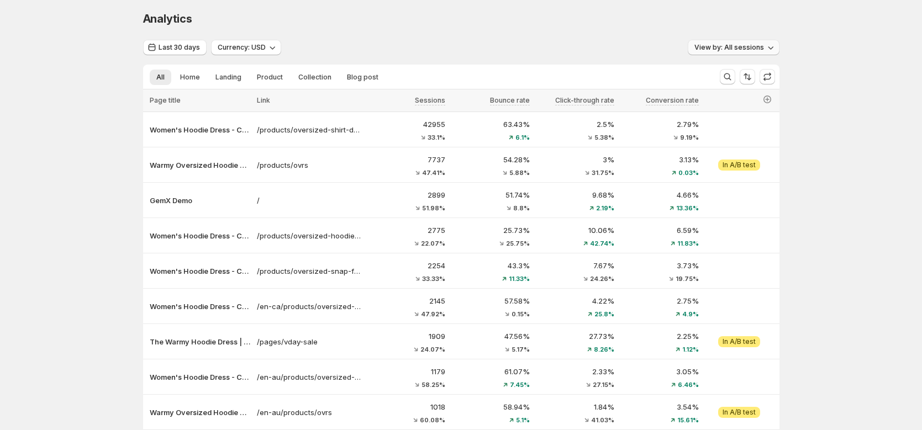
click at [743, 49] on span "View by: All sessions" at bounding box center [729, 47] width 70 height 9
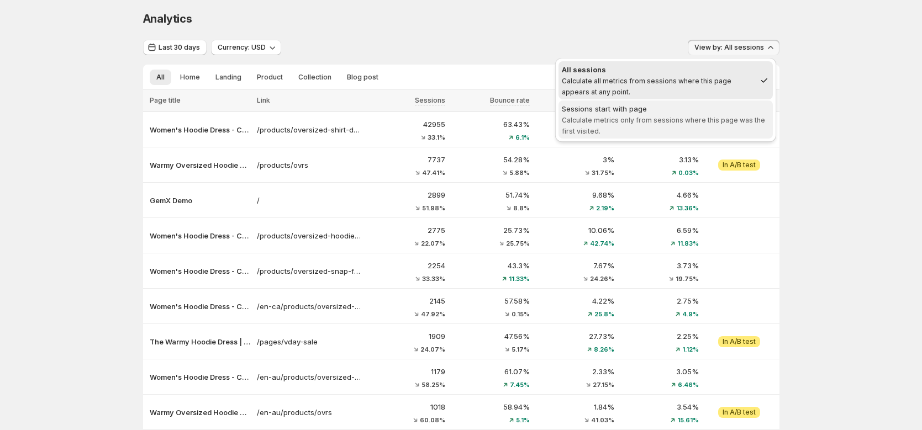
click at [636, 121] on span "Calculate metrics only from sessions where this page was the first visited." at bounding box center [663, 125] width 203 height 19
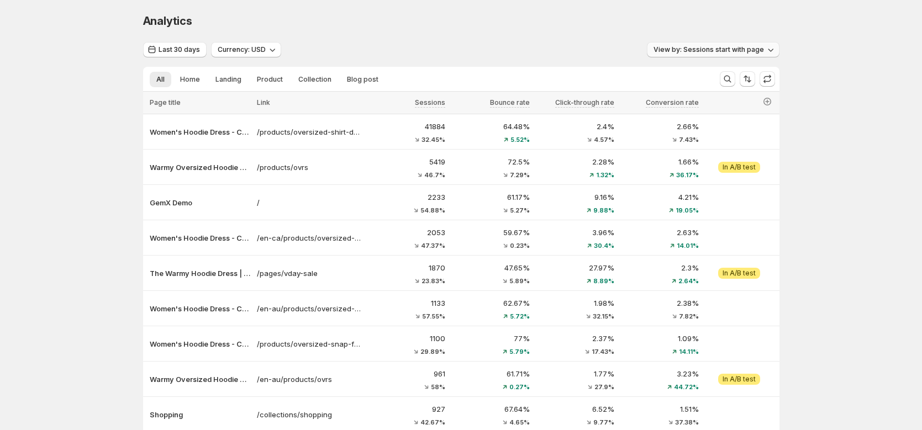
click at [693, 50] on span "View by: Sessions start with page" at bounding box center [709, 49] width 110 height 9
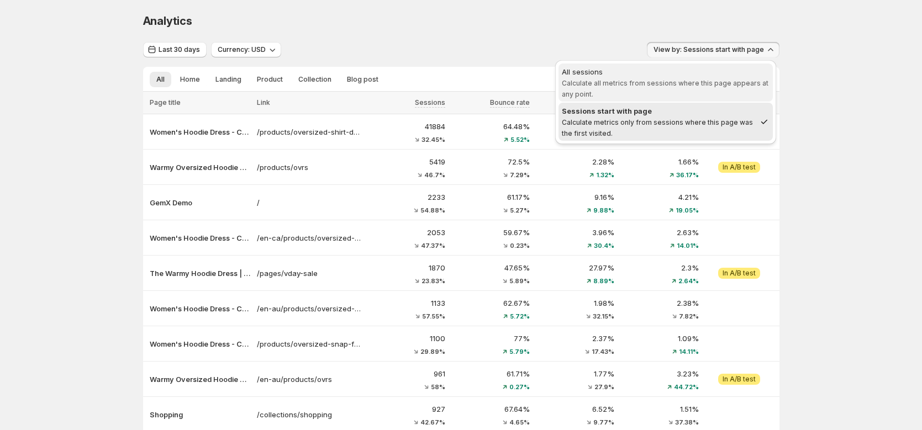
click at [647, 74] on div "All sessions" at bounding box center [666, 71] width 208 height 11
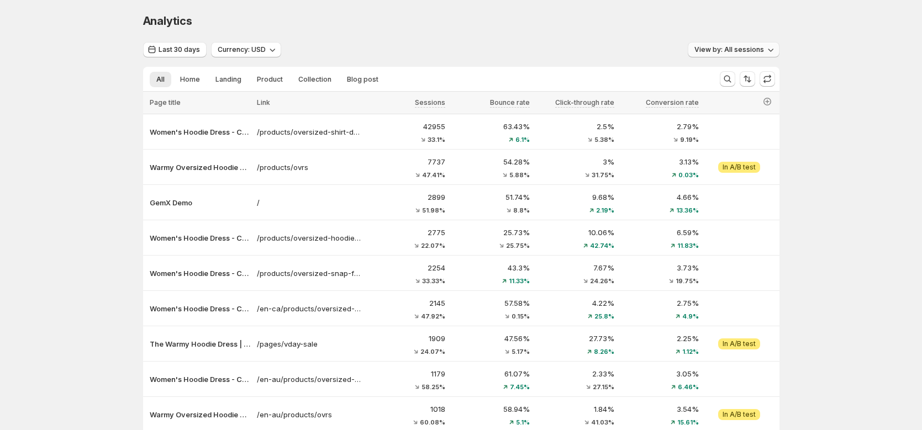
click at [751, 53] on span "View by: All sessions" at bounding box center [729, 49] width 70 height 9
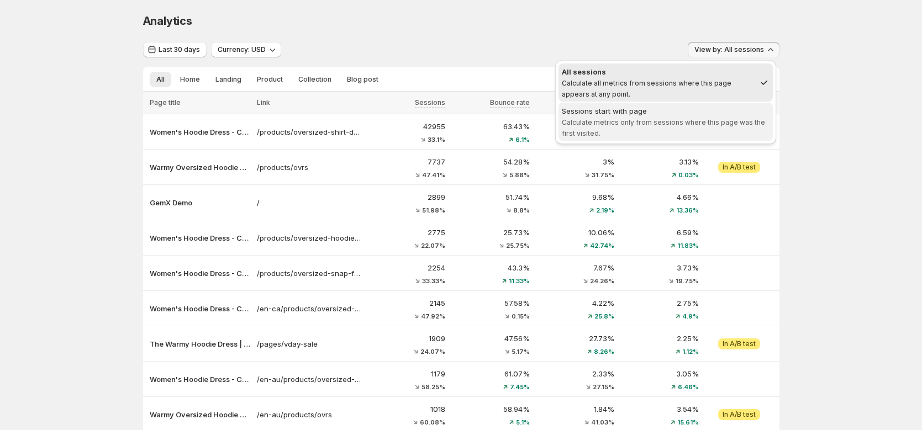
click at [681, 113] on div "Sessions start with page" at bounding box center [666, 111] width 208 height 11
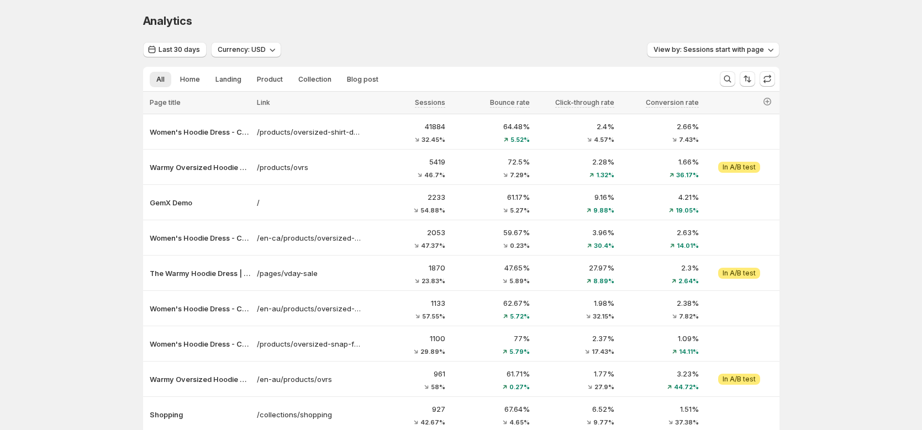
click at [720, 59] on div "Last 30 days Currency: USD View by: Sessions start with page All Home Landing P…" at bounding box center [461, 267] width 636 height 451
click at [684, 56] on button "View by: Sessions start with page" at bounding box center [713, 49] width 133 height 15
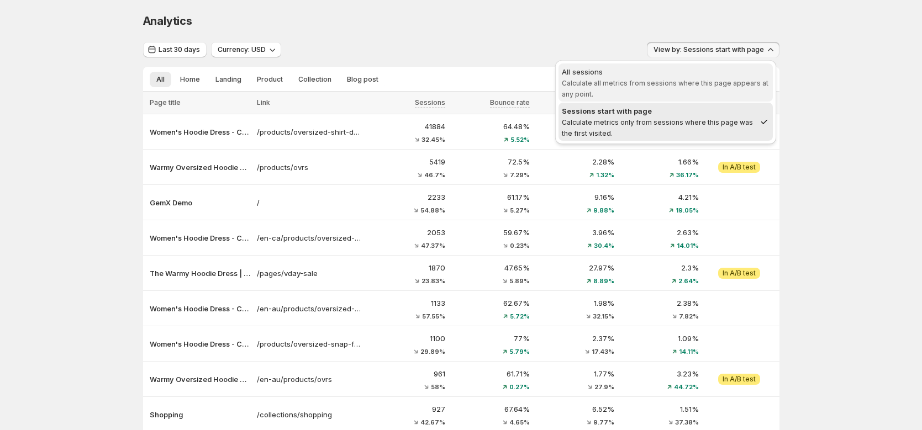
click at [636, 76] on div "All sessions" at bounding box center [666, 71] width 208 height 11
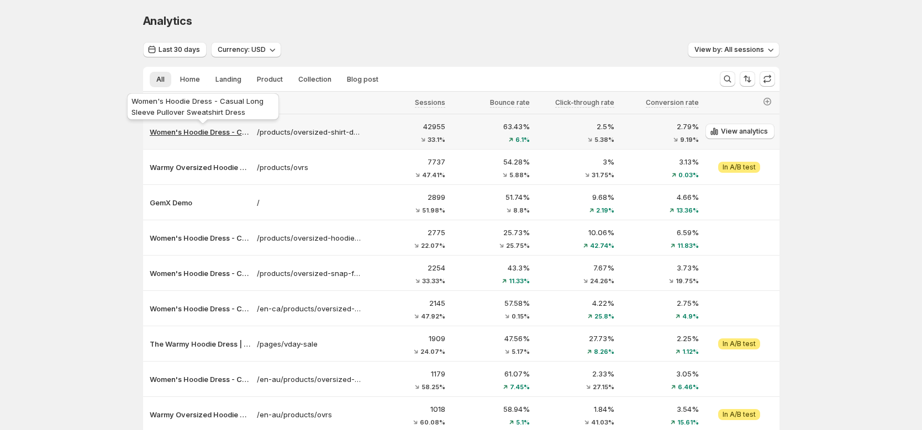
click at [210, 130] on p "Women's Hoodie Dress - Casual Long Sleeve Pullover Sweatshirt Dress" at bounding box center [200, 132] width 101 height 11
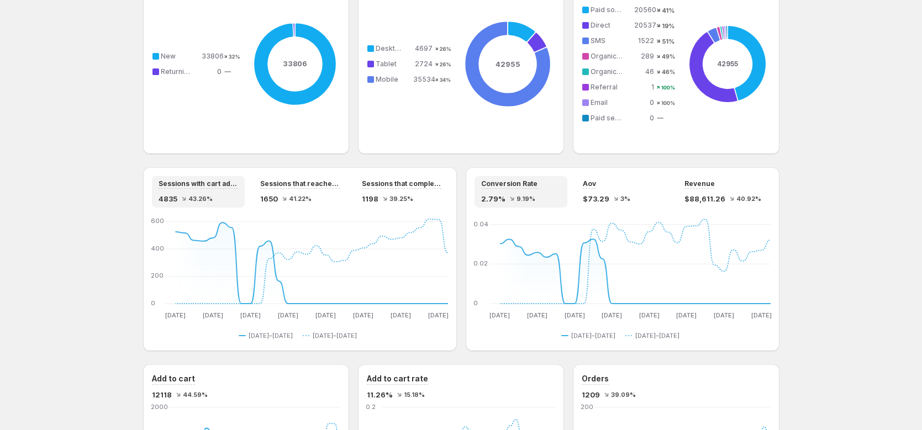
scroll to position [857, 0]
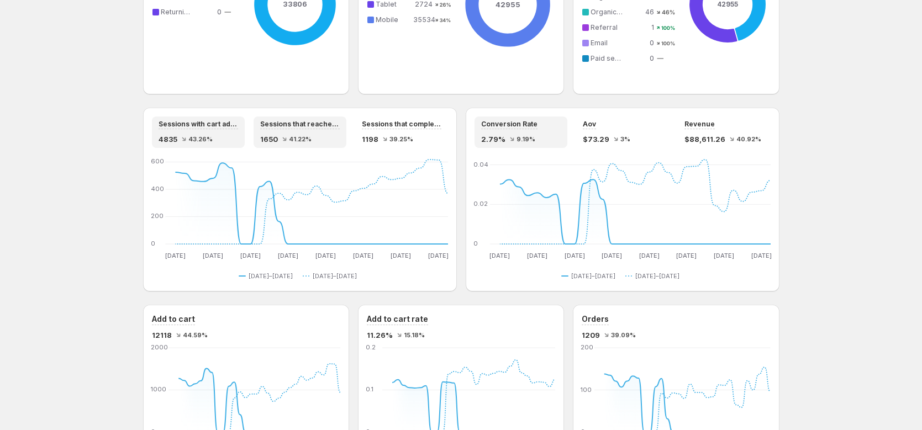
click at [297, 139] on span "41.22%" at bounding box center [300, 139] width 23 height 7
click at [403, 138] on span "39.25%" at bounding box center [401, 139] width 24 height 7
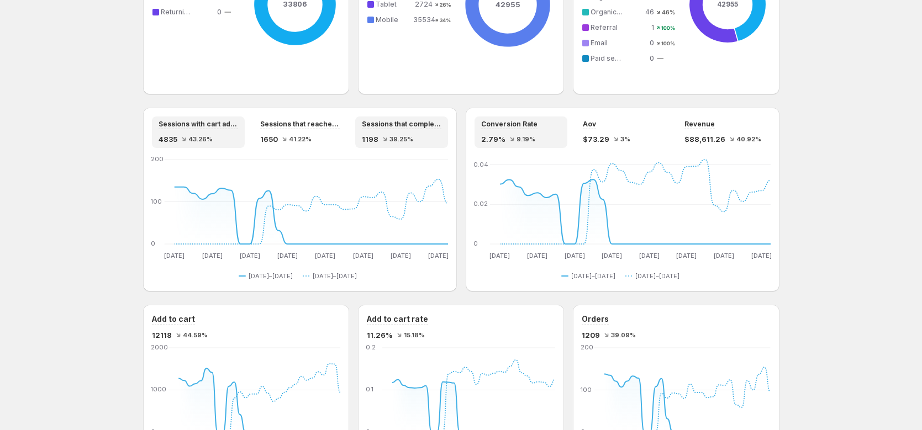
click at [201, 136] on span "43.26%" at bounding box center [200, 139] width 24 height 7
click at [515, 134] on div "2.79% 9.19%" at bounding box center [521, 139] width 80 height 11
click at [608, 136] on span "$73.29" at bounding box center [596, 139] width 27 height 11
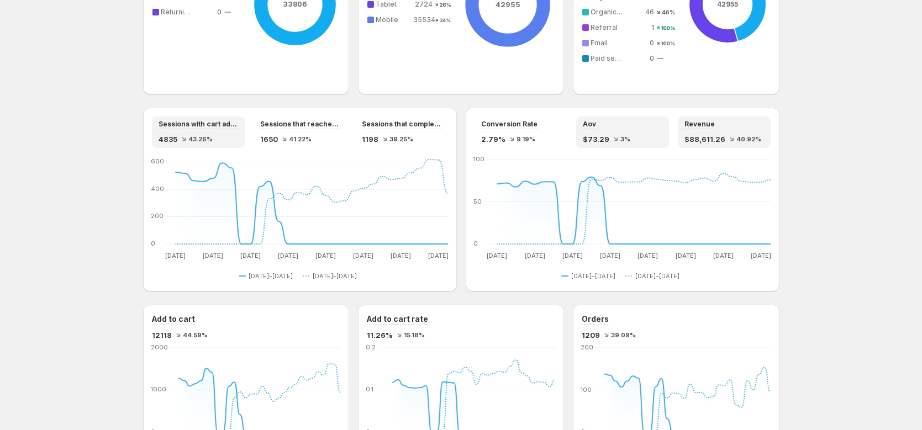
click at [716, 134] on span "$88,611.26" at bounding box center [705, 139] width 41 height 11
click at [534, 127] on span "Conversion Rate" at bounding box center [509, 124] width 56 height 9
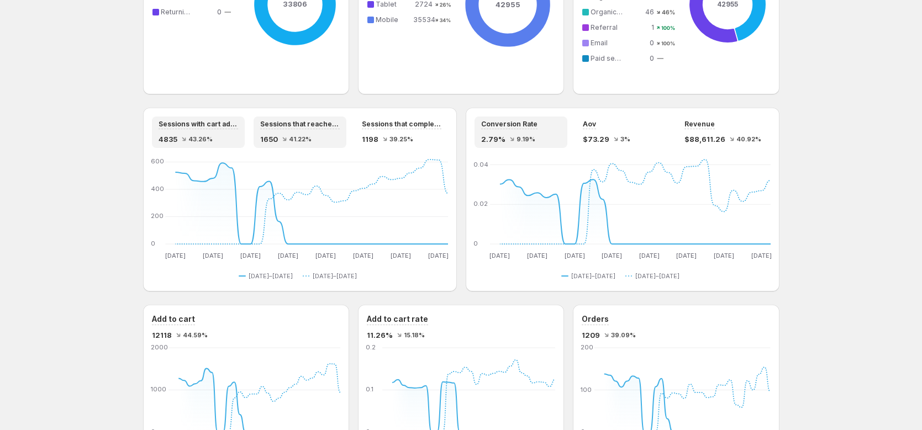
click at [318, 137] on div "1650 41.22%" at bounding box center [300, 139] width 80 height 11
click at [198, 131] on div "Sessions with cart additions 4835 43.26%" at bounding box center [199, 132] width 80 height 25
click at [319, 131] on div "Sessions that reached checkout 1650 41.22%" at bounding box center [300, 132] width 80 height 25
click at [414, 133] on div "Sessions that completed checkout 1198 39.25%" at bounding box center [402, 132] width 80 height 25
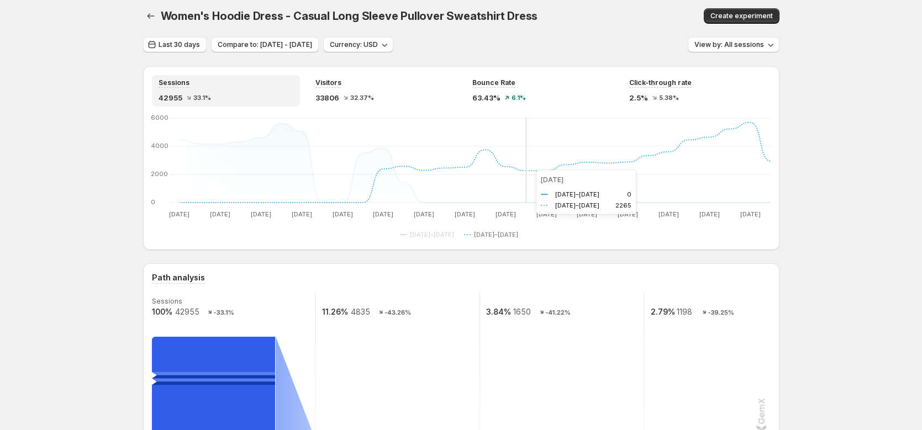
scroll to position [0, 0]
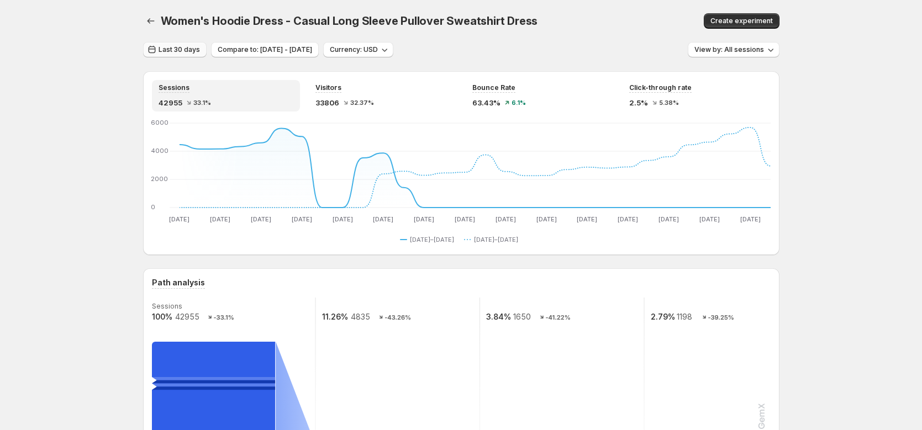
click at [183, 54] on button "Last 30 days" at bounding box center [175, 49] width 64 height 15
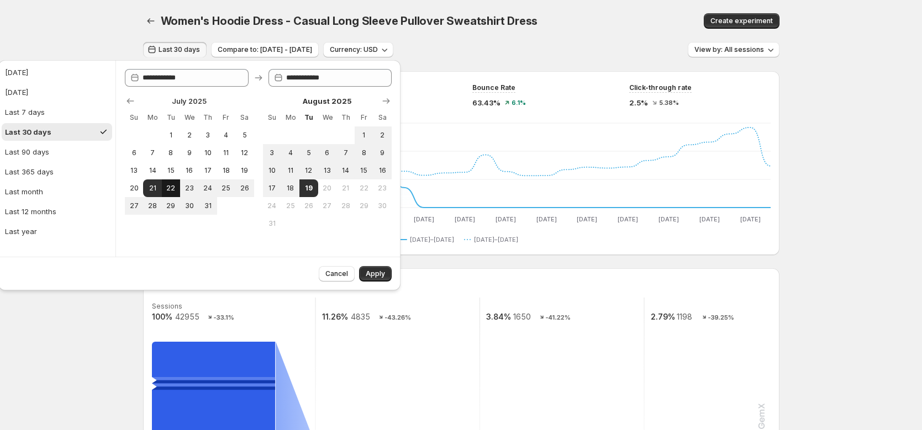
click at [165, 182] on button "22" at bounding box center [171, 189] width 18 height 18
type input "**********"
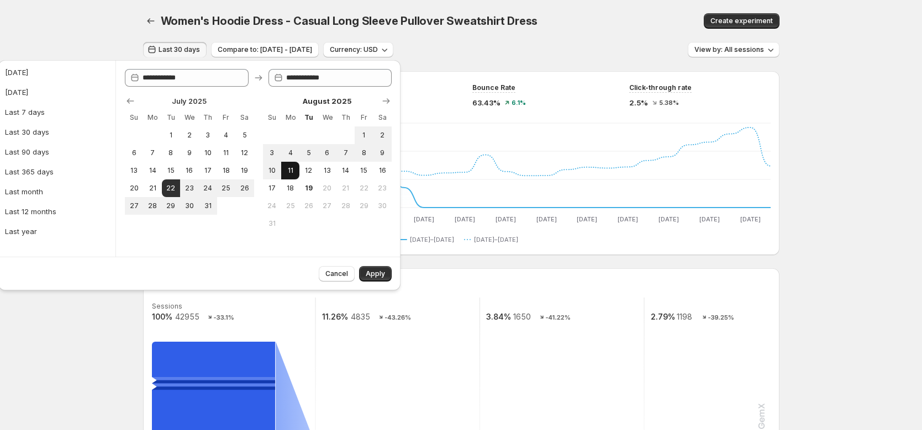
click at [293, 162] on button "11" at bounding box center [290, 171] width 18 height 18
type input "**********"
click at [377, 274] on span "Apply" at bounding box center [375, 274] width 19 height 9
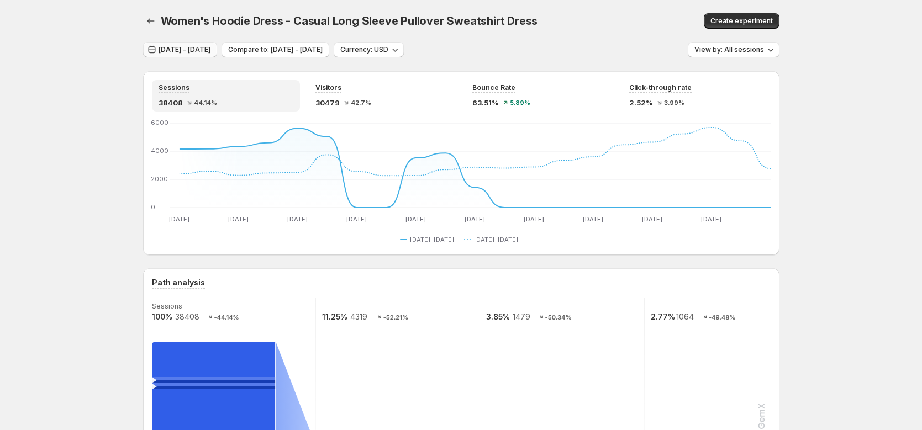
click at [208, 49] on span "[DATE] - [DATE]" at bounding box center [185, 49] width 52 height 9
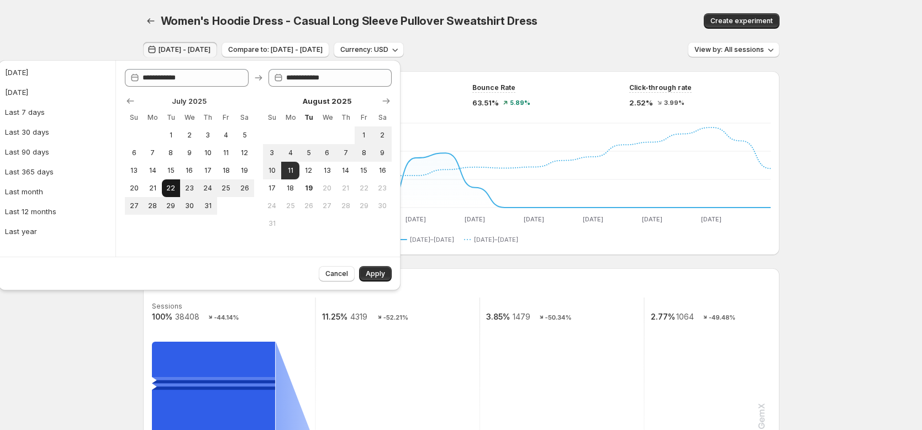
click at [167, 184] on span "22" at bounding box center [170, 188] width 9 height 9
click at [382, 131] on span "2" at bounding box center [382, 135] width 9 height 9
type input "**********"
click at [381, 272] on span "Apply" at bounding box center [375, 274] width 19 height 9
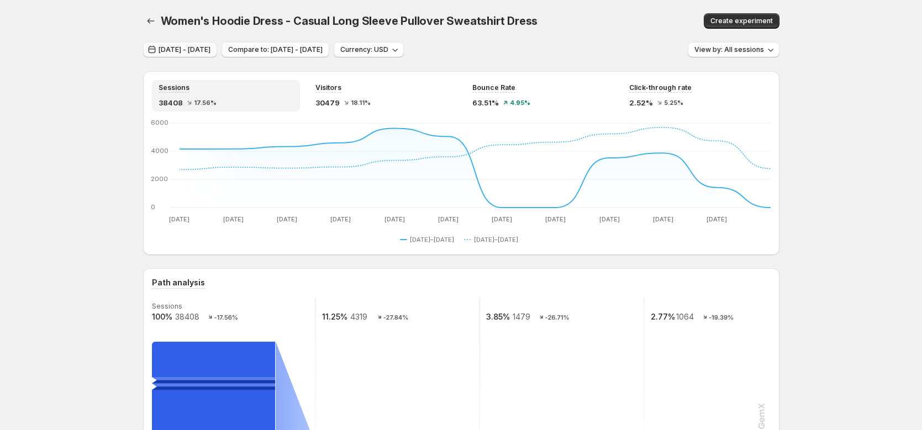
click at [195, 52] on span "[DATE] - [DATE]" at bounding box center [185, 49] width 52 height 9
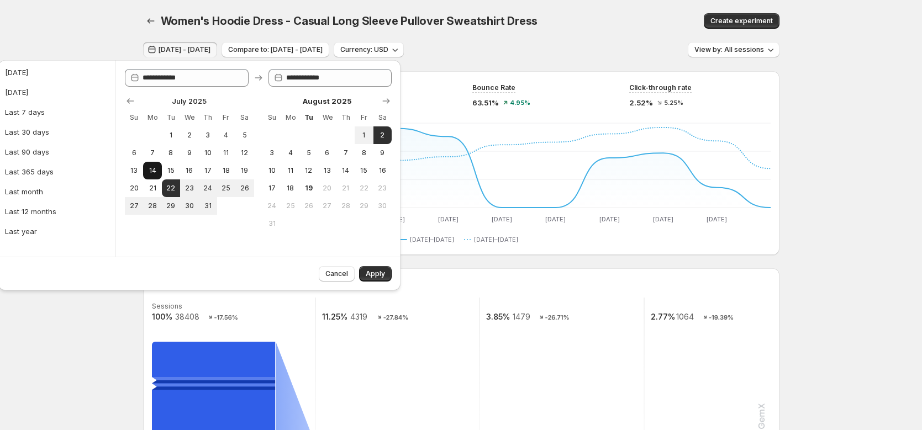
click at [160, 171] on button "14" at bounding box center [152, 171] width 18 height 18
type input "**********"
click at [218, 184] on button "25" at bounding box center [226, 189] width 18 height 18
type input "**********"
click at [377, 278] on span "Apply" at bounding box center [375, 274] width 19 height 9
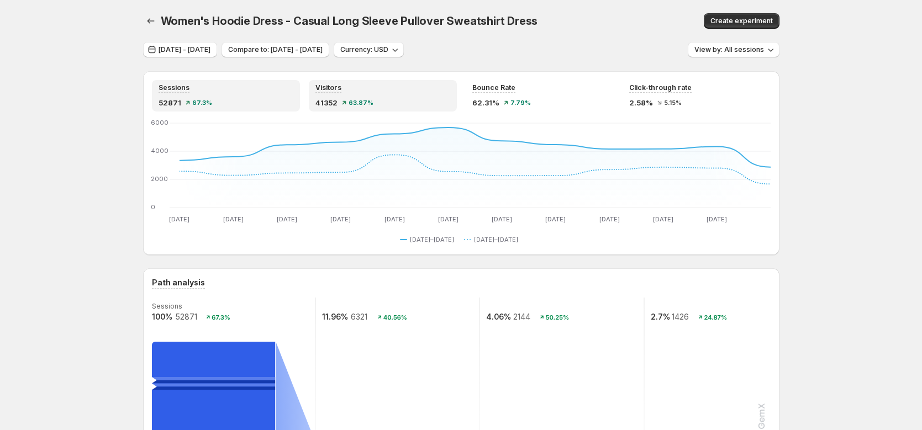
click at [378, 90] on div "Visitors" at bounding box center [382, 87] width 135 height 9
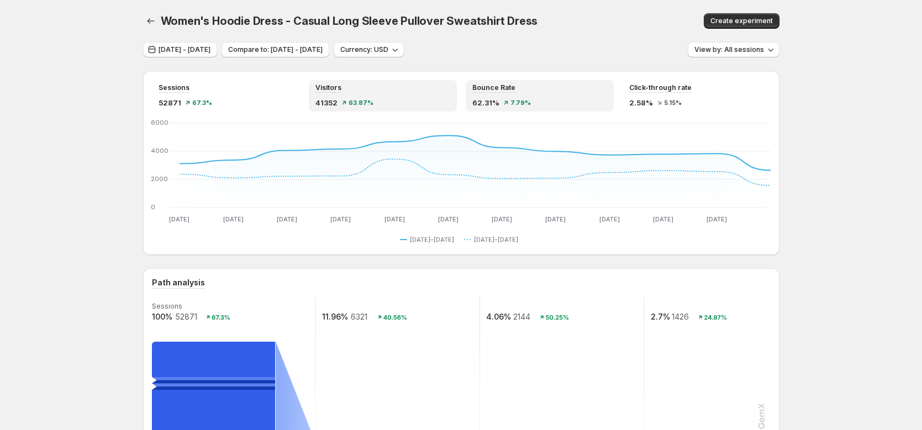
click at [530, 104] on span "7.79%" at bounding box center [520, 102] width 20 height 7
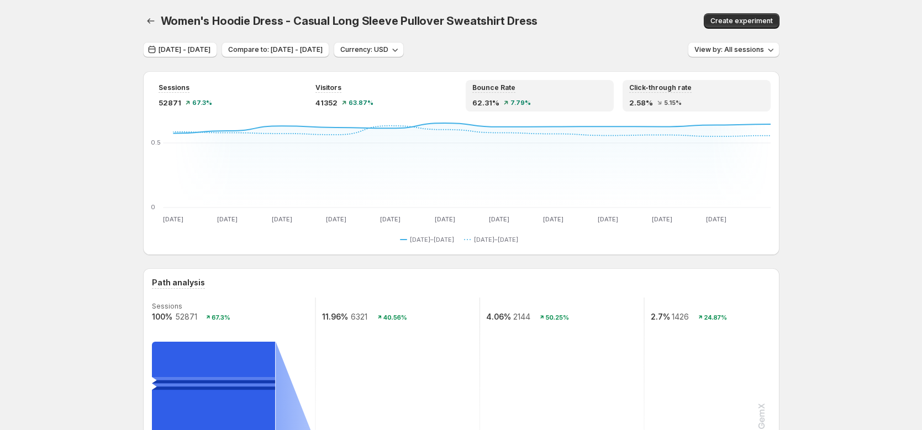
click at [709, 105] on div "2.58% 5.15%" at bounding box center [696, 102] width 135 height 11
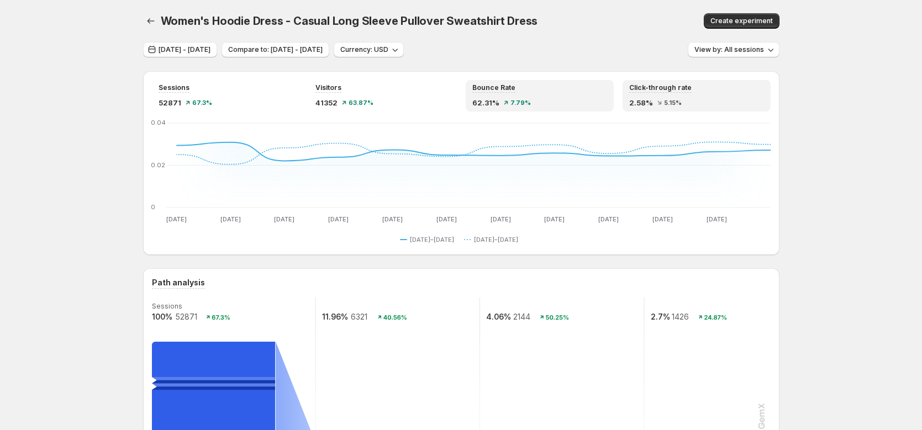
click at [567, 102] on div "62.31% 7.79%" at bounding box center [539, 102] width 135 height 11
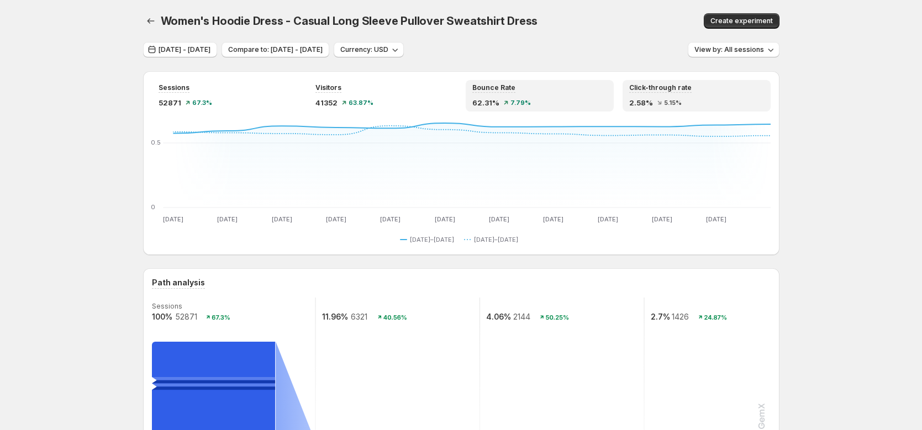
click at [749, 104] on div "2.58% 5.15%" at bounding box center [696, 102] width 135 height 11
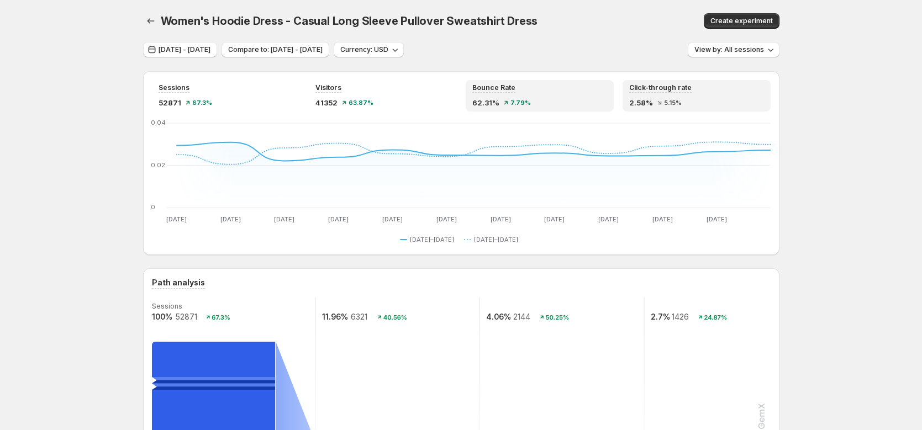
click at [604, 107] on div "62.31% 7.79%" at bounding box center [539, 102] width 135 height 11
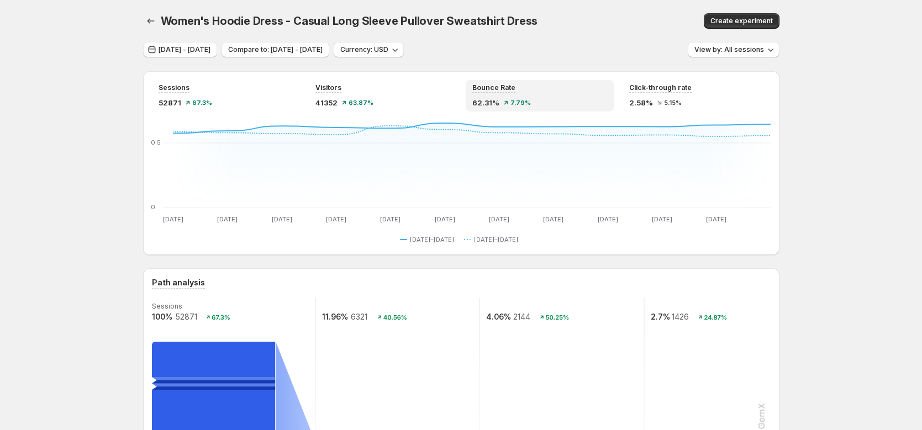
click at [420, 111] on div "Visitors 41352 63.87%" at bounding box center [383, 95] width 148 height 31
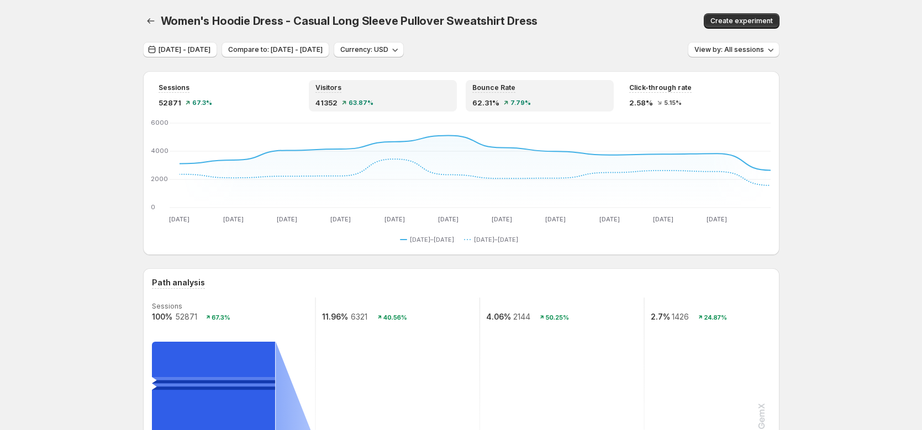
click at [566, 111] on div "Bounce Rate 62.31% 7.79%" at bounding box center [540, 95] width 148 height 31
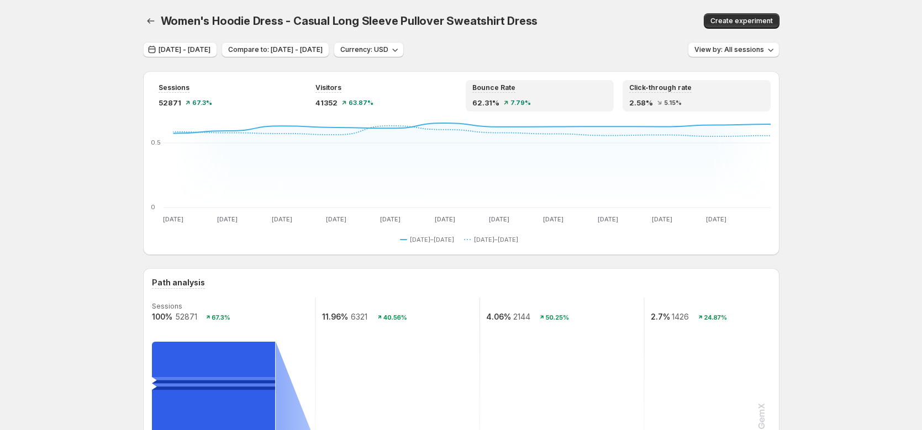
click at [747, 107] on div "2.58% 5.15%" at bounding box center [696, 102] width 135 height 11
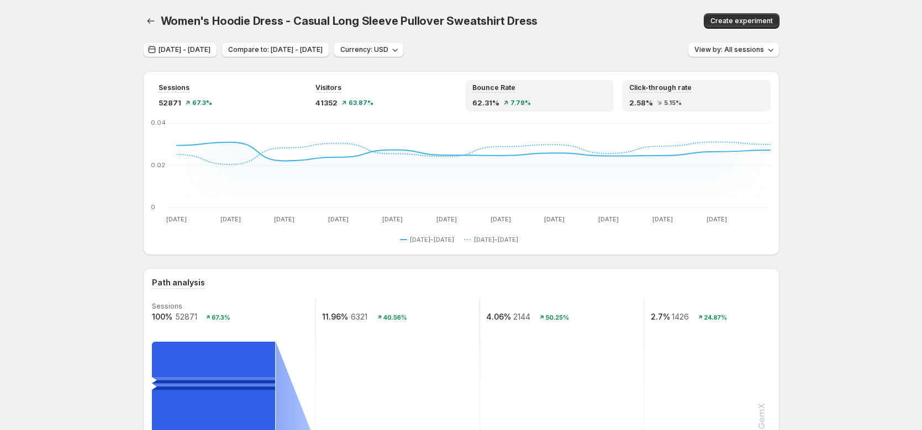
click at [536, 95] on div "Bounce Rate 62.31% 7.79%" at bounding box center [539, 95] width 135 height 25
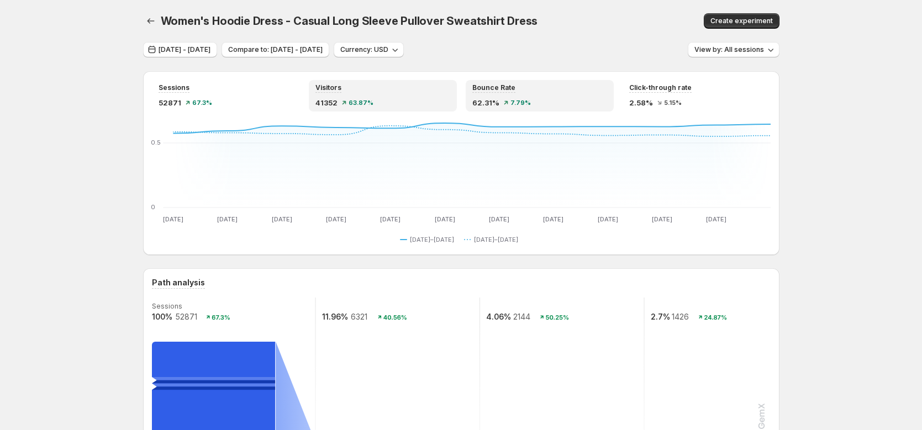
click at [383, 94] on div "Visitors 41352 63.87%" at bounding box center [382, 95] width 135 height 25
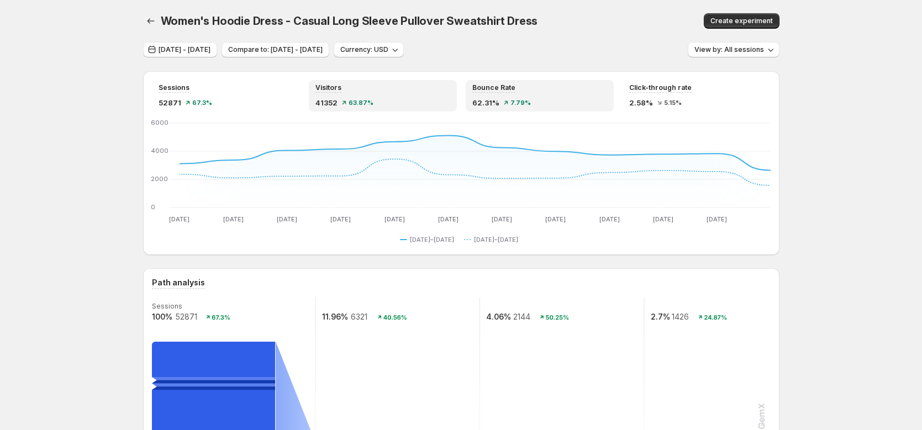
click at [582, 102] on div "62.31% 7.79%" at bounding box center [539, 102] width 135 height 11
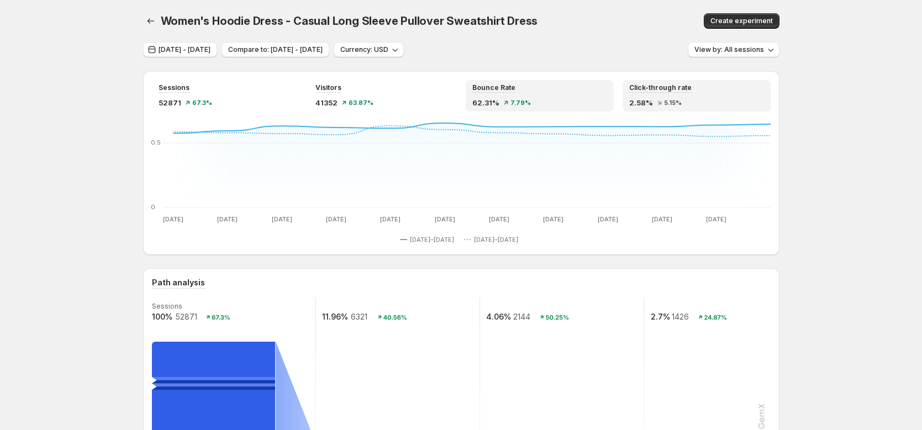
click at [686, 104] on div "2.58% 5.15%" at bounding box center [696, 102] width 135 height 11
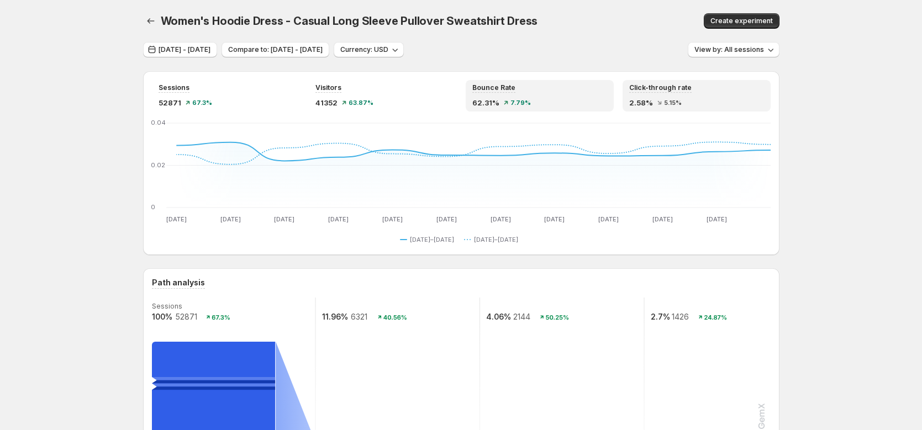
click at [578, 99] on div "62.31% 7.79%" at bounding box center [539, 102] width 135 height 11
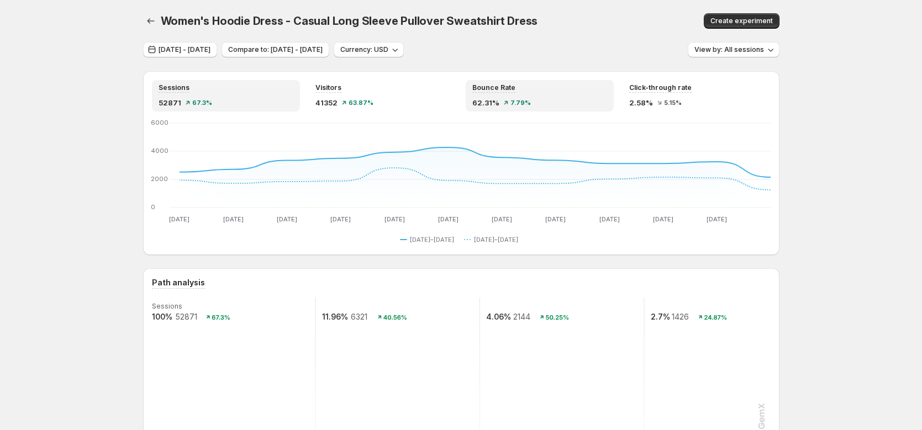
click at [559, 98] on div "62.31% 7.79%" at bounding box center [539, 102] width 135 height 11
